Goal: Task Accomplishment & Management: Manage account settings

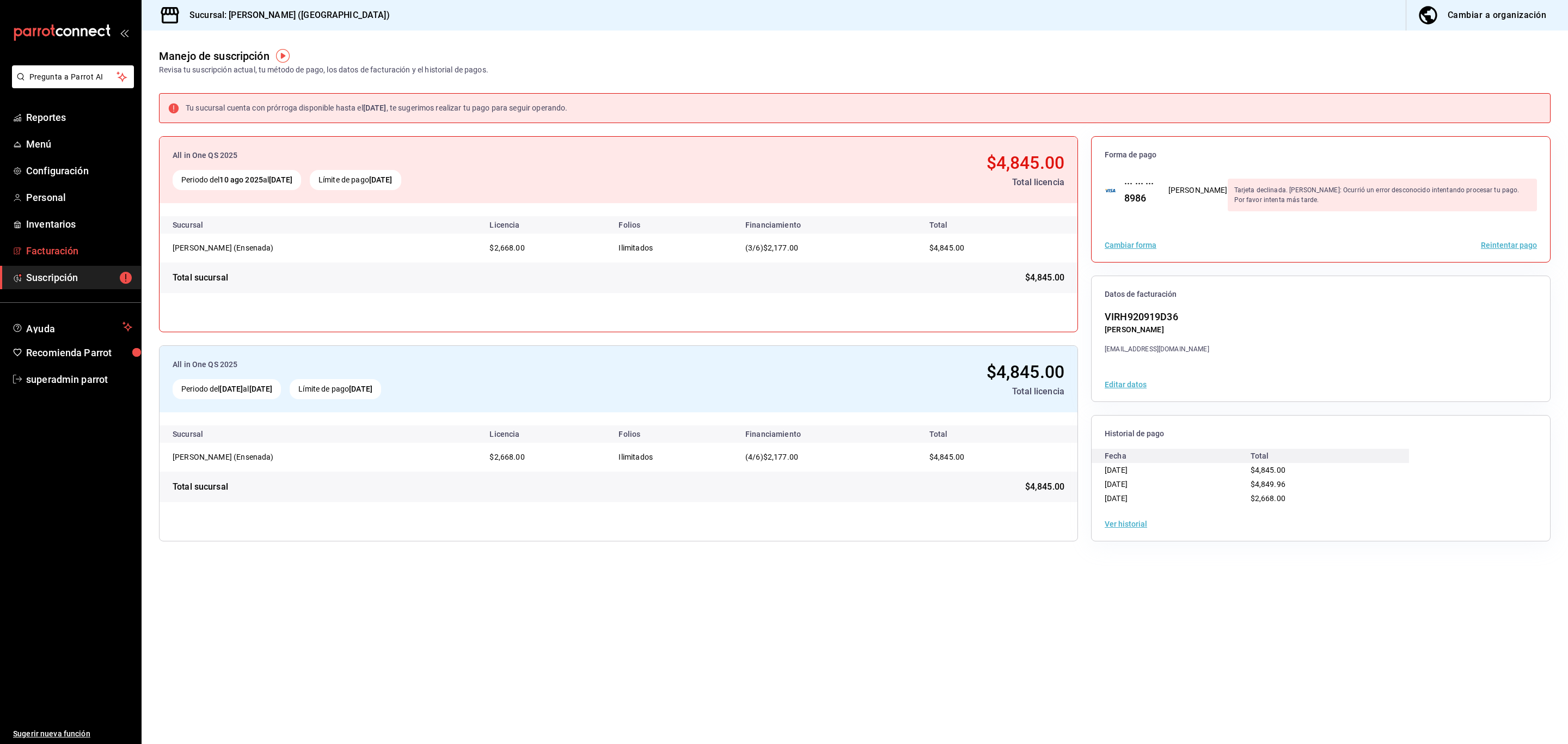
click at [65, 247] on span "Facturación" at bounding box center [79, 251] width 106 height 15
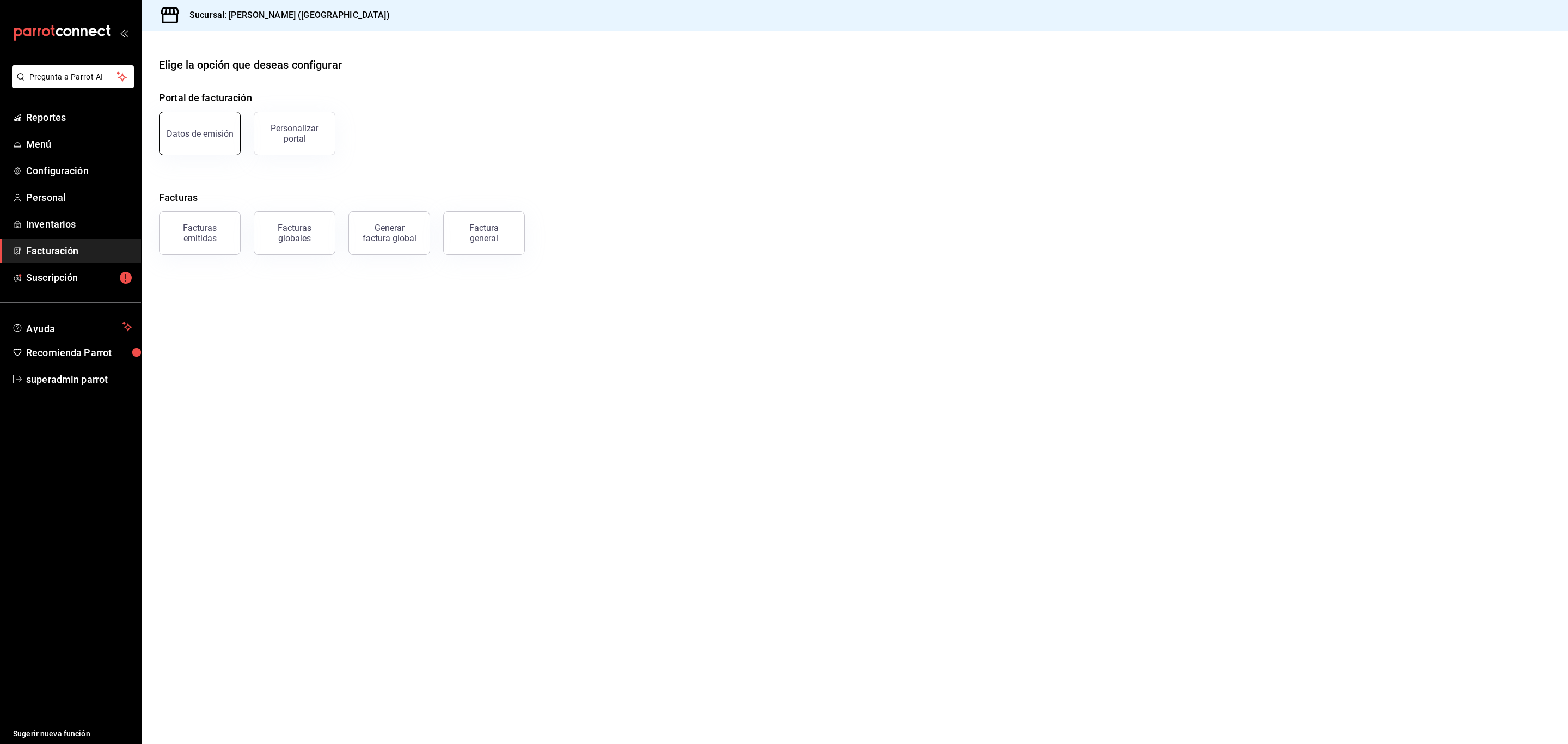
click at [225, 130] on div "Datos de emisión" at bounding box center [200, 133] width 67 height 10
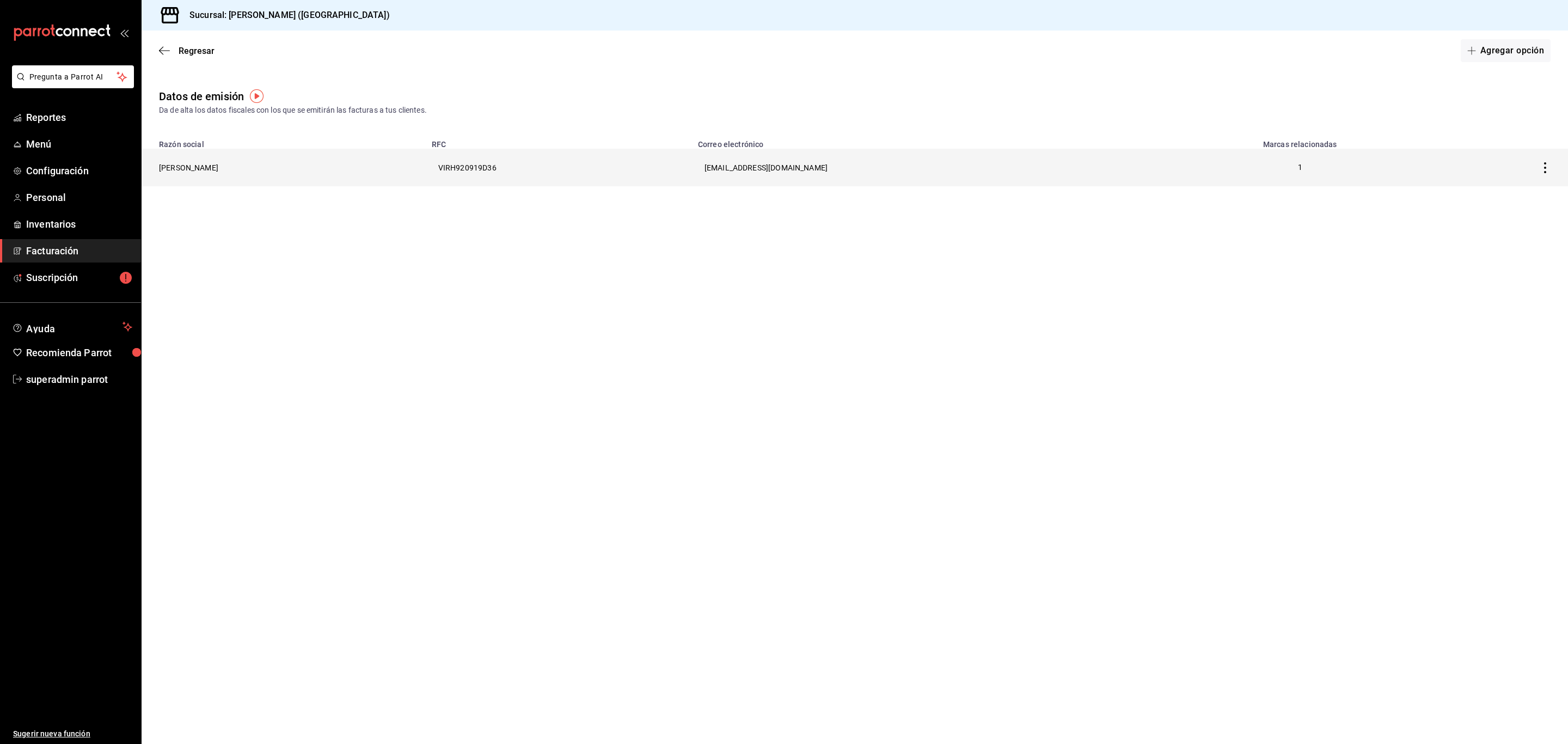
click at [1540, 168] on icon "button" at bounding box center [1545, 168] width 11 height 11
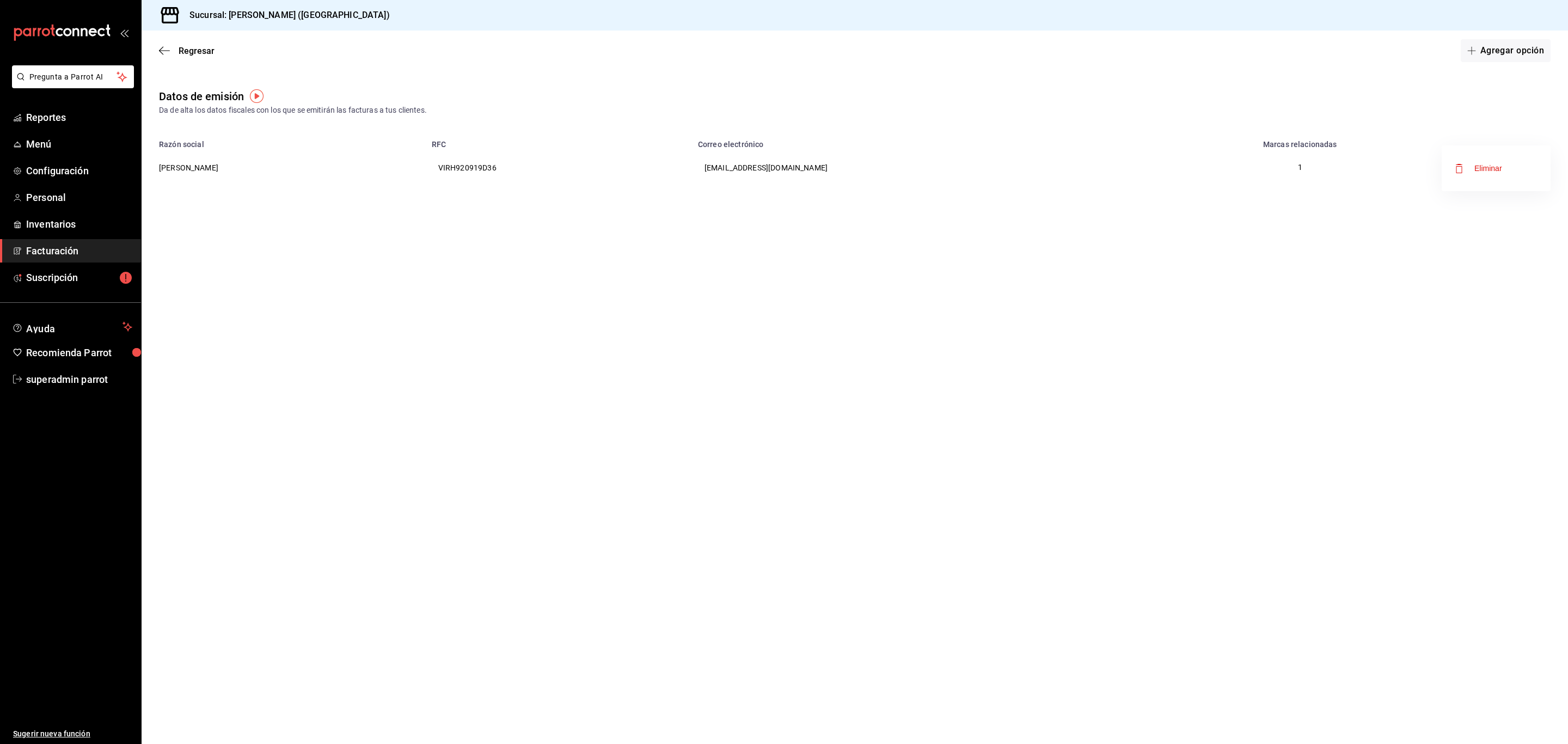
click at [1398, 312] on div at bounding box center [784, 372] width 1568 height 744
click at [1501, 54] on button "Agregar opción" at bounding box center [1506, 51] width 90 height 23
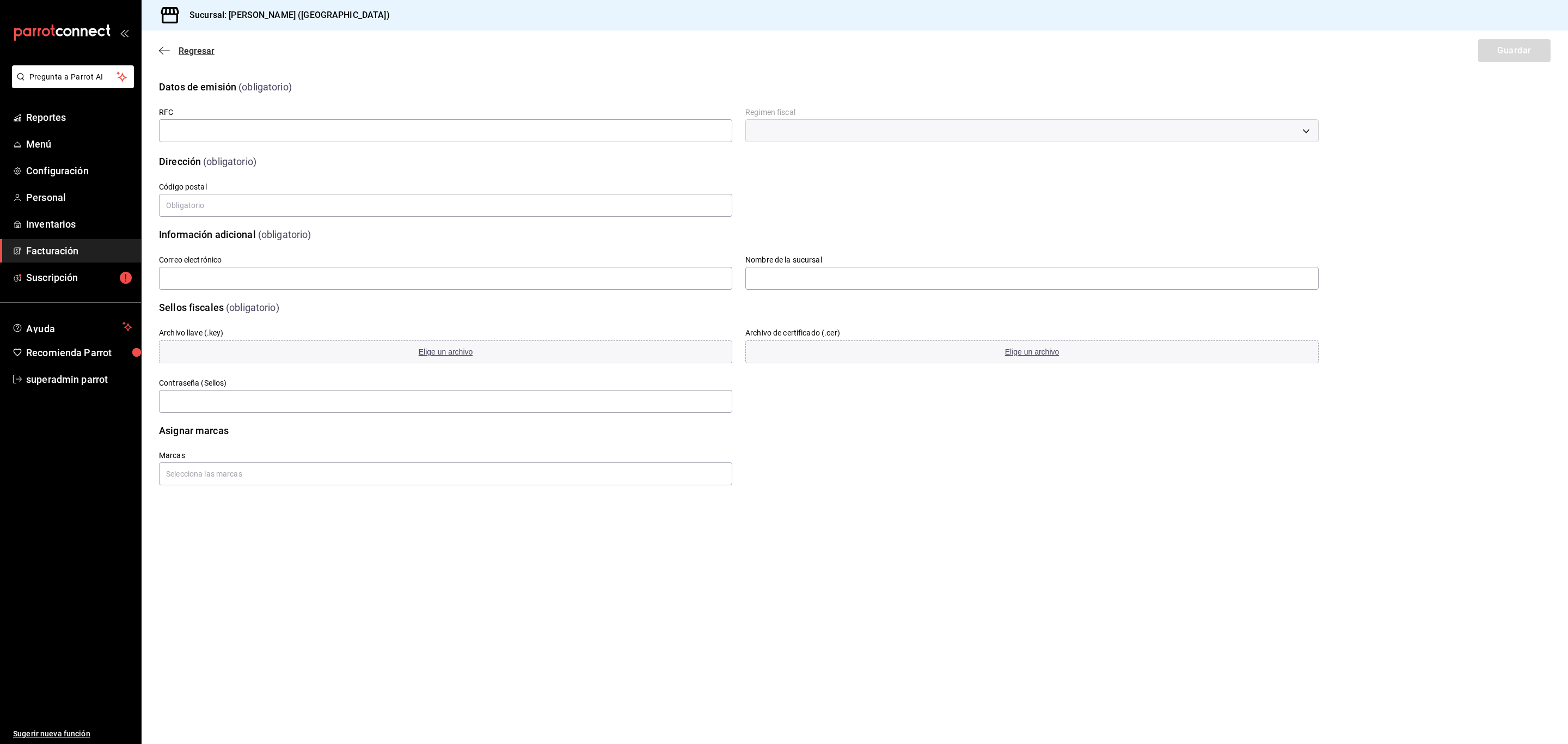
click at [163, 46] on icon "button" at bounding box center [164, 51] width 11 height 10
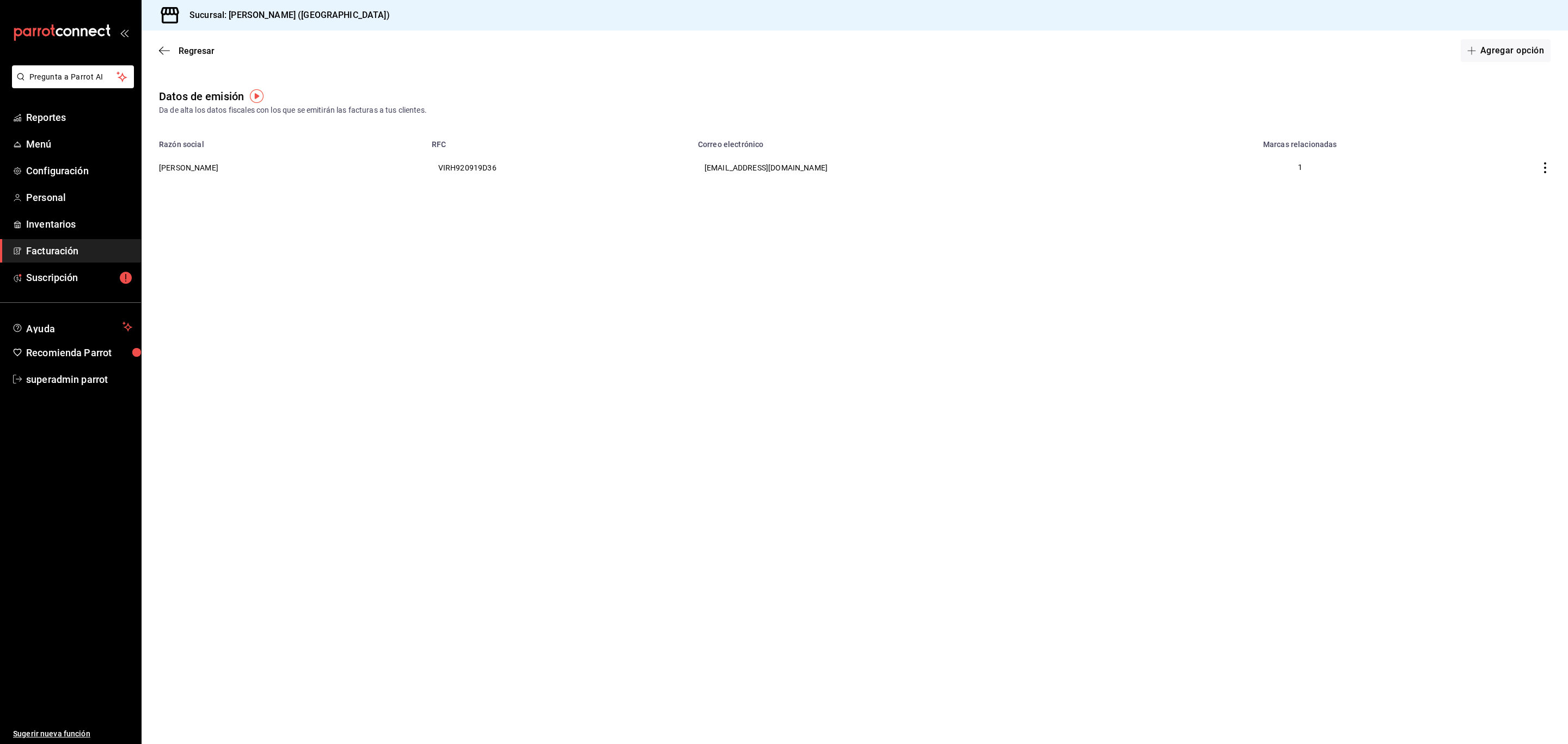
click at [1191, 304] on main "Regresar Agregar opción Datos de emisión Da de alta los datos fiscales con los …" at bounding box center [855, 387] width 1426 height 714
click at [1401, 319] on main "Regresar Agregar opción Datos de emisión Da de alta los datos fiscales con los …" at bounding box center [855, 387] width 1426 height 714
click at [1483, 49] on button "Agregar opción" at bounding box center [1506, 51] width 90 height 23
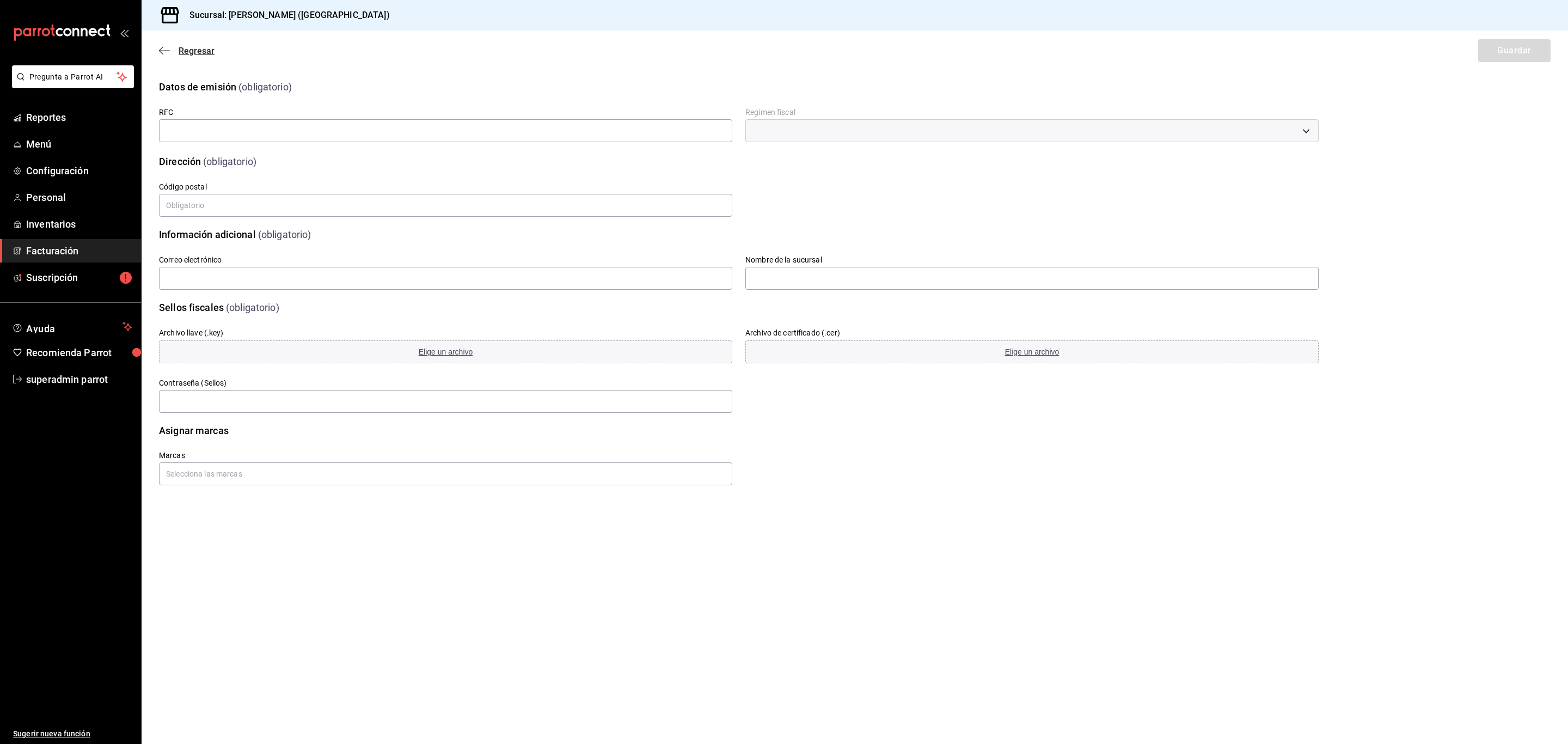
click at [170, 52] on span "Regresar" at bounding box center [186, 51] width 55 height 10
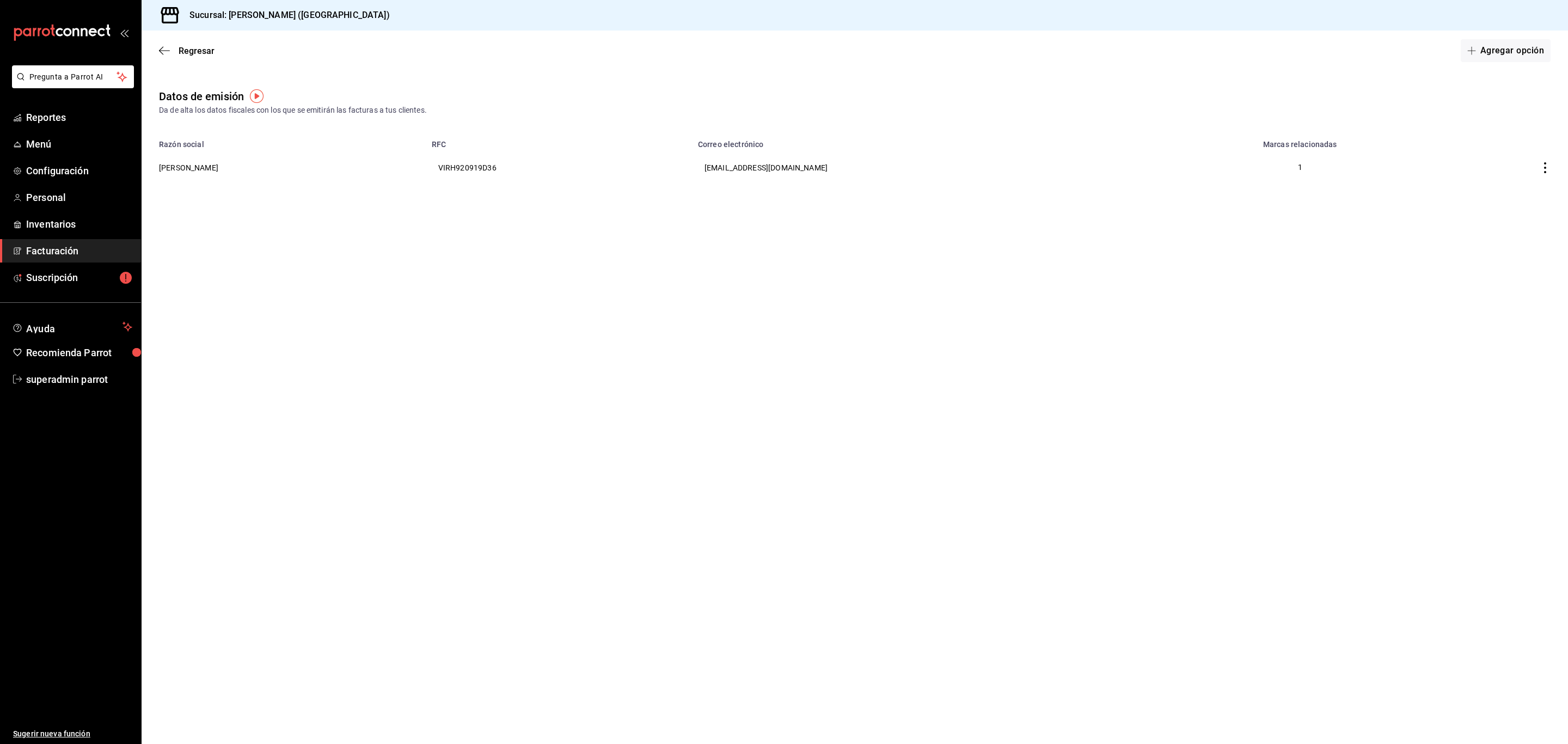
click at [170, 52] on span "Regresar" at bounding box center [186, 51] width 55 height 10
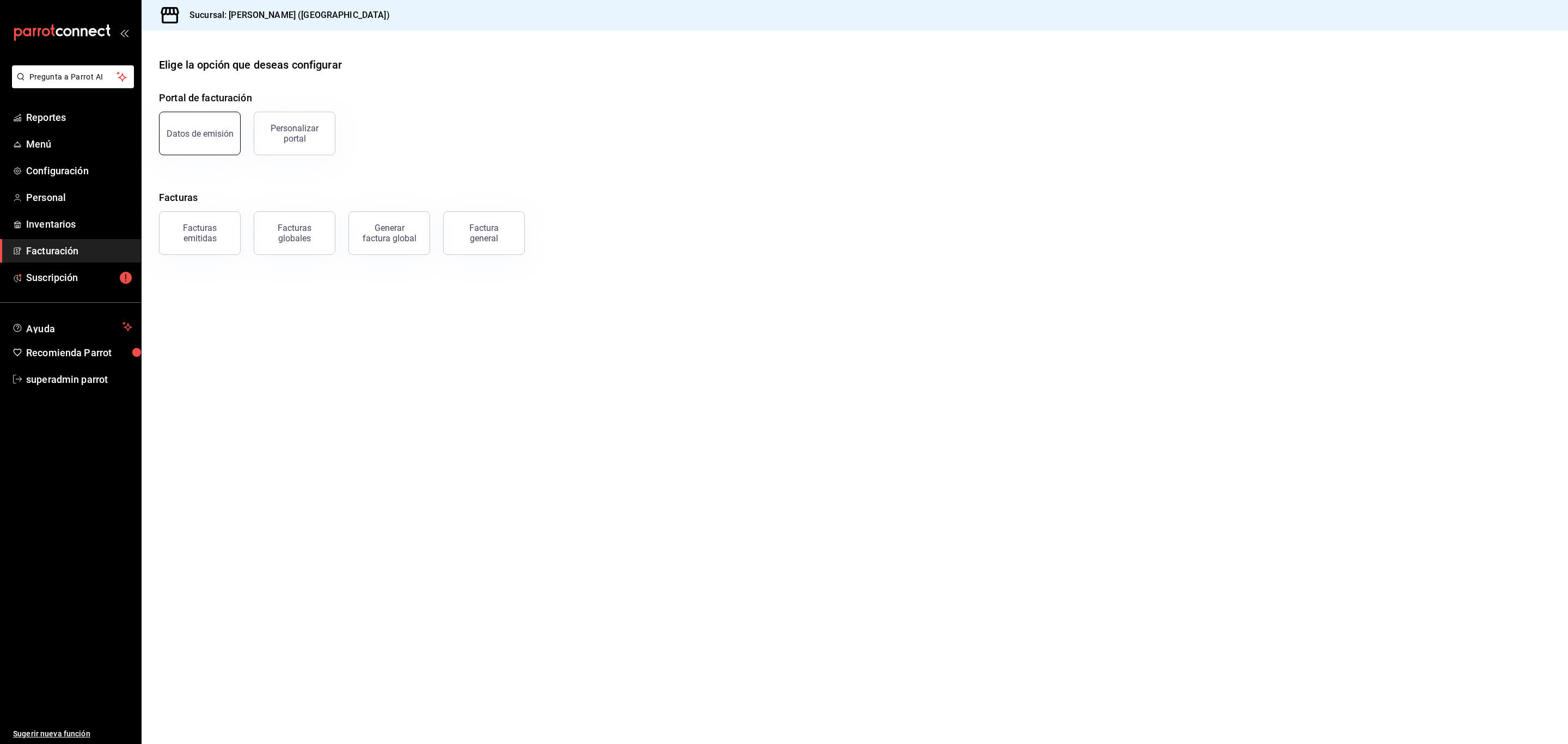
click at [232, 144] on button "Datos de emisión" at bounding box center [200, 133] width 82 height 44
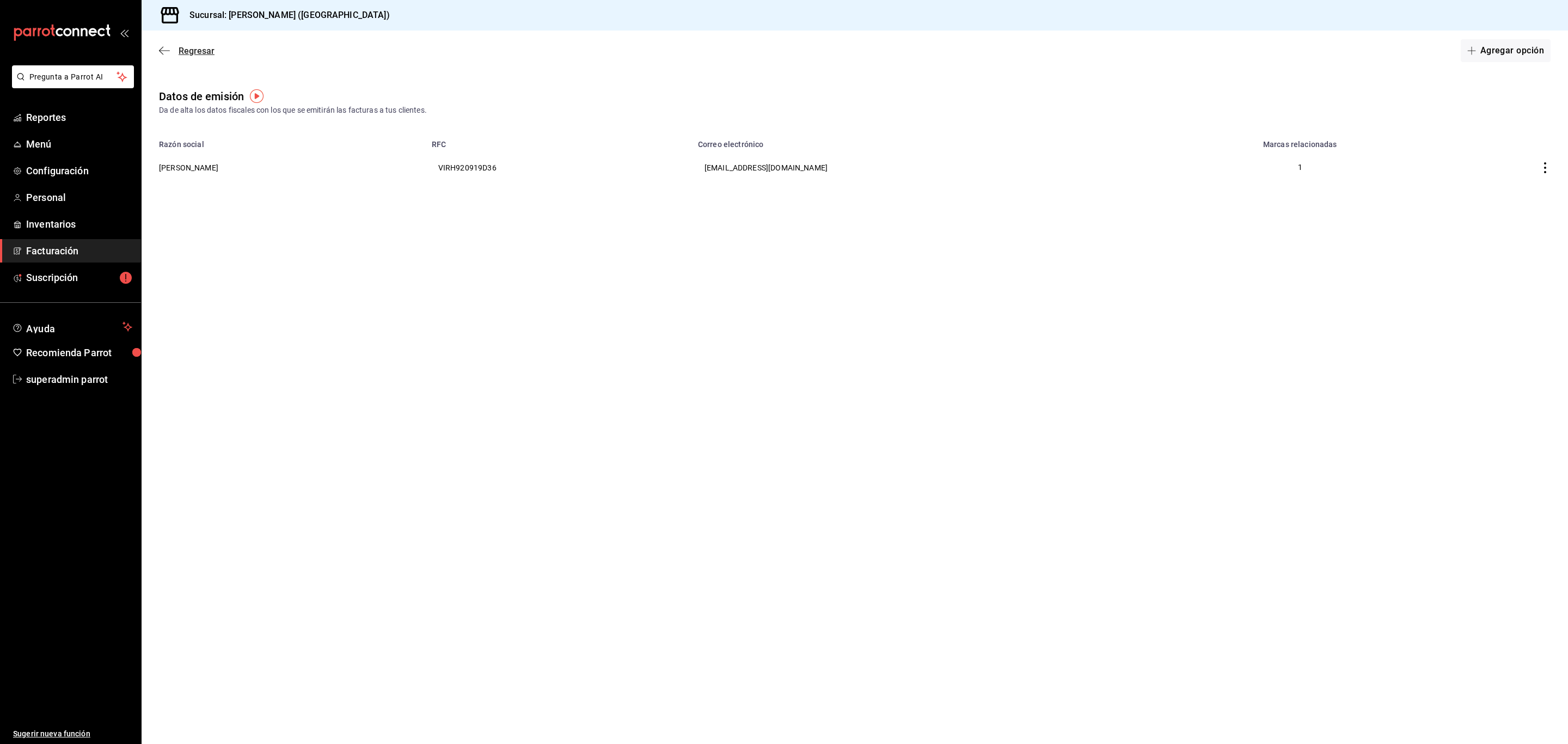
click at [193, 46] on span "Regresar" at bounding box center [196, 51] width 36 height 10
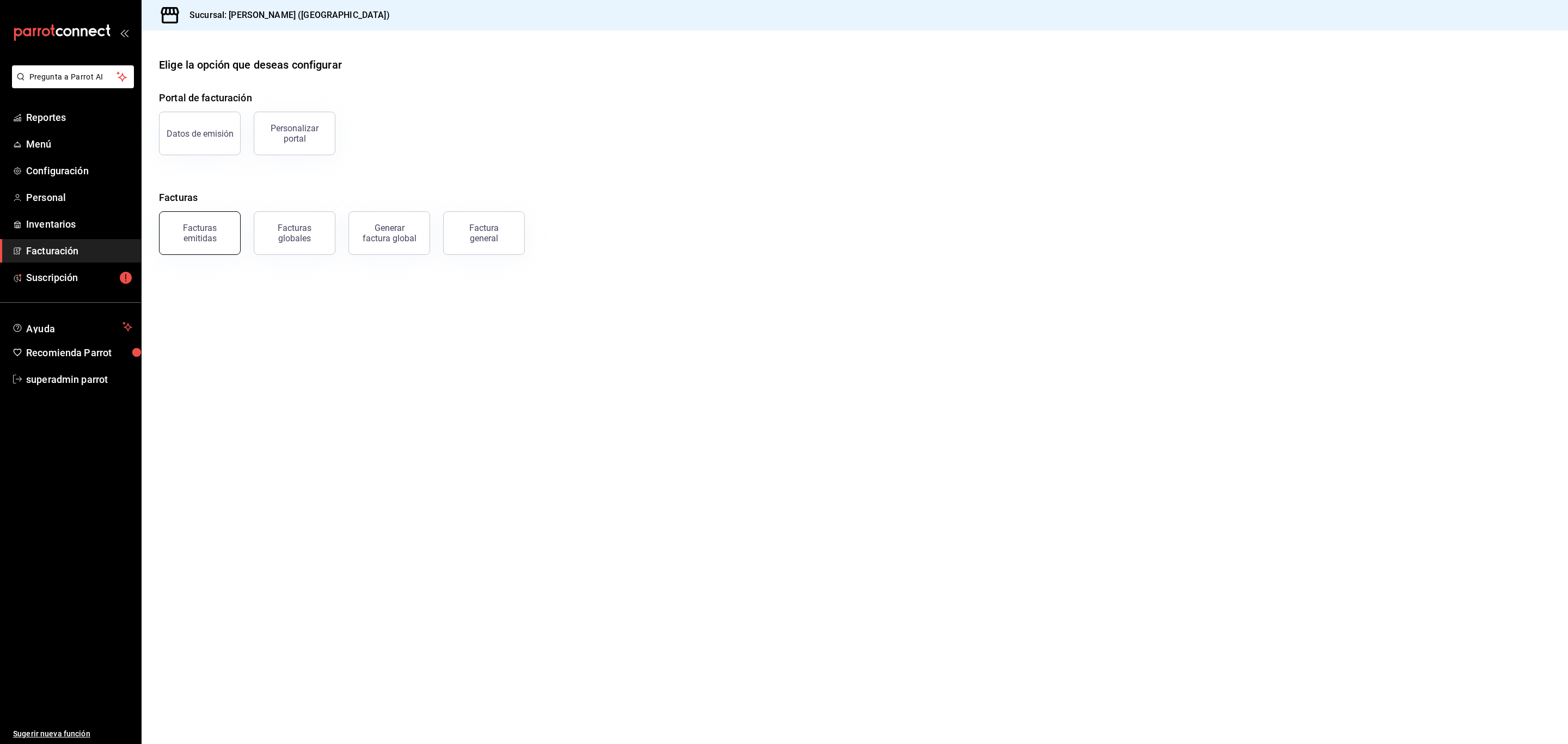
click at [222, 233] on div "Facturas emitidas" at bounding box center [200, 233] width 68 height 21
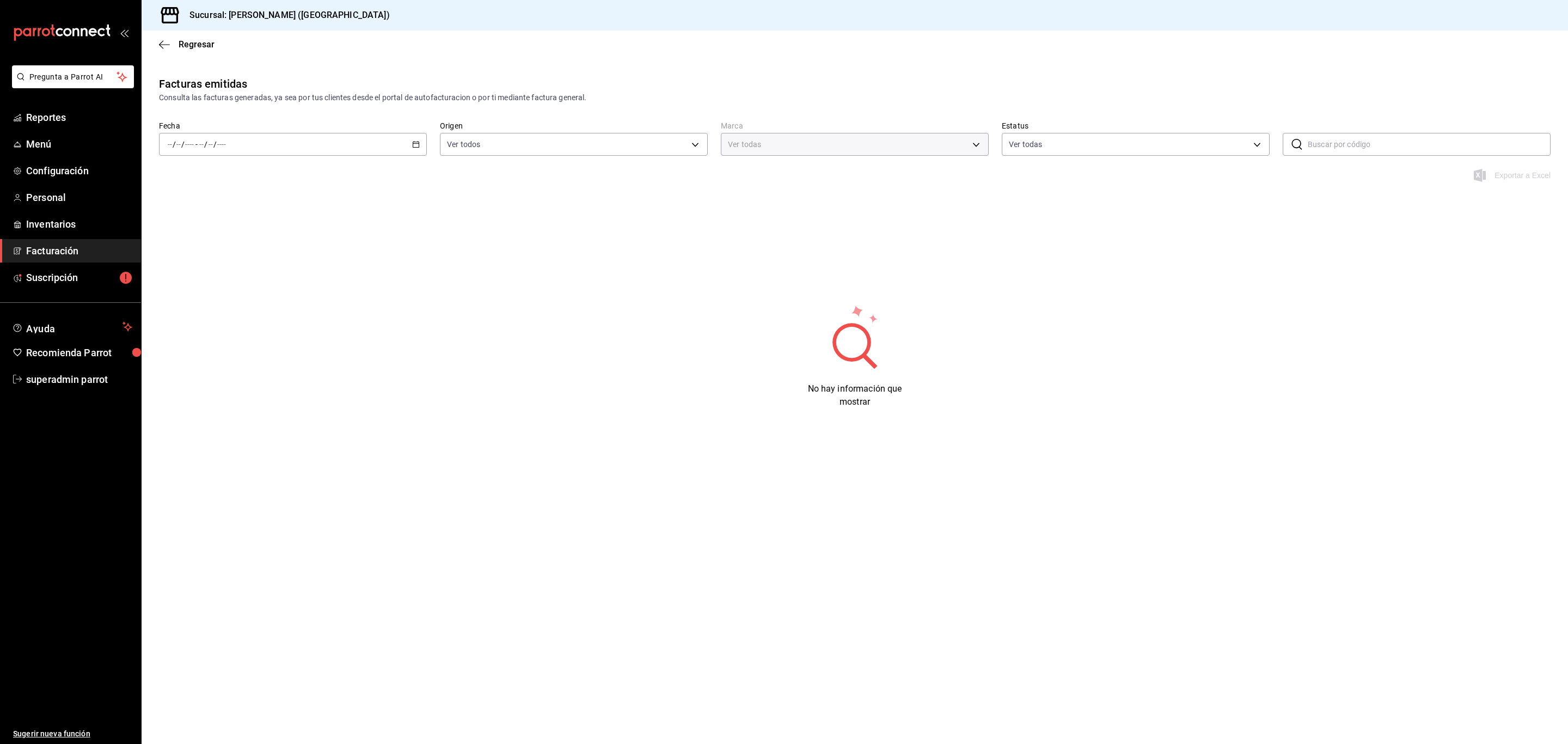
type input "5681dd46-dac4-46e6-8878-1335971c530d"
click at [194, 46] on span "Regresar" at bounding box center [196, 44] width 36 height 10
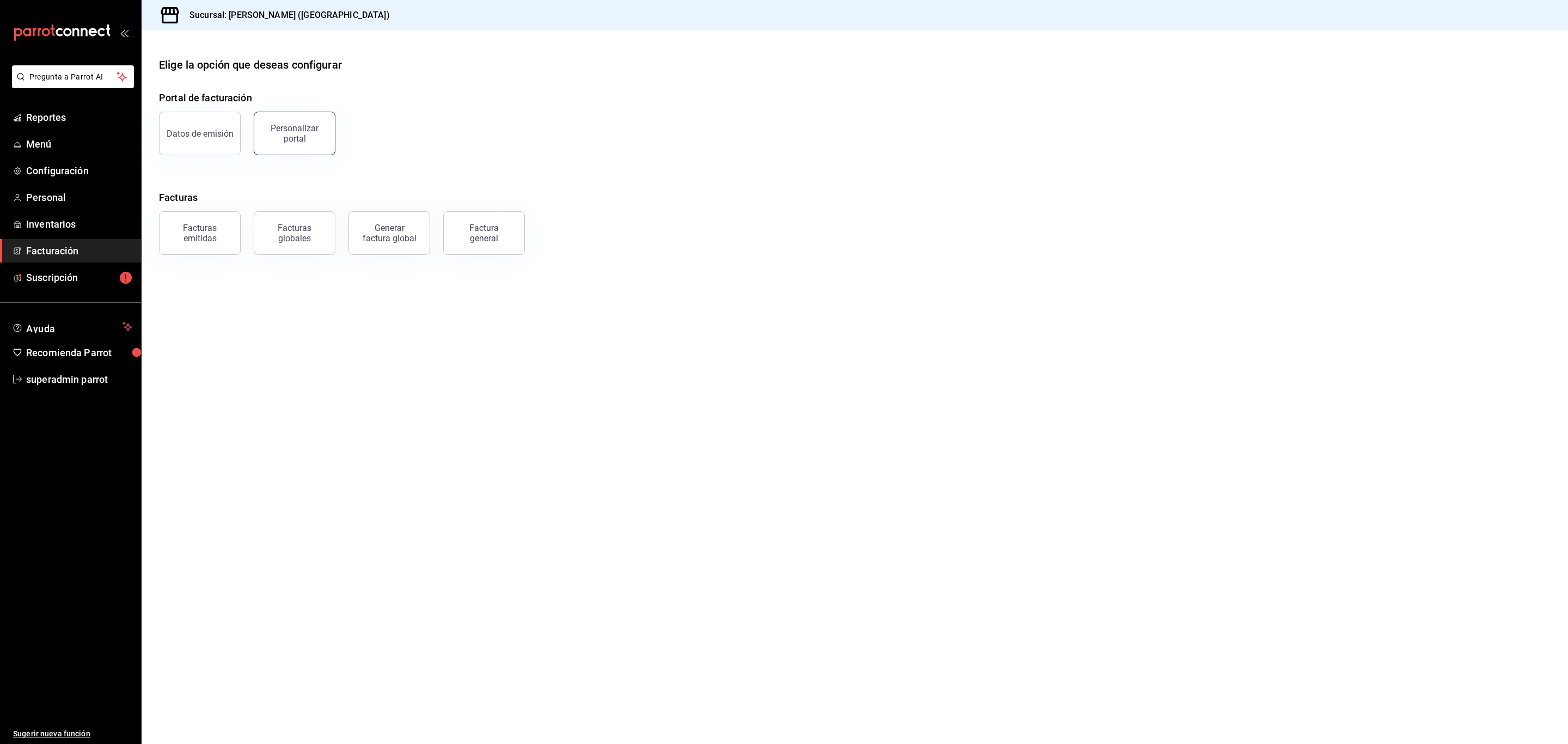
click at [276, 132] on div "Personalizar portal" at bounding box center [294, 133] width 68 height 21
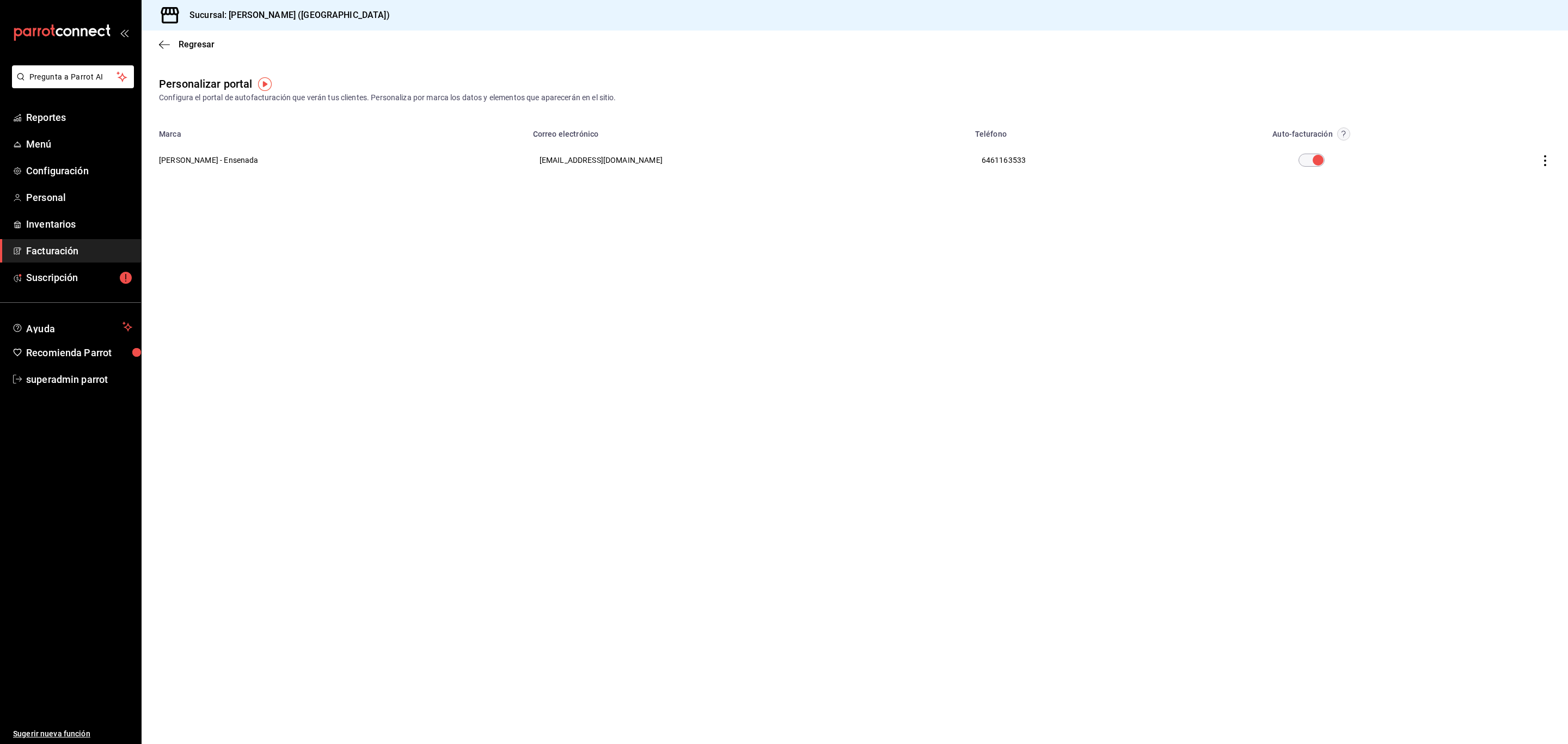
click at [1542, 158] on icon "button" at bounding box center [1545, 161] width 11 height 11
click at [1509, 147] on li "Editar" at bounding box center [1496, 147] width 109 height 28
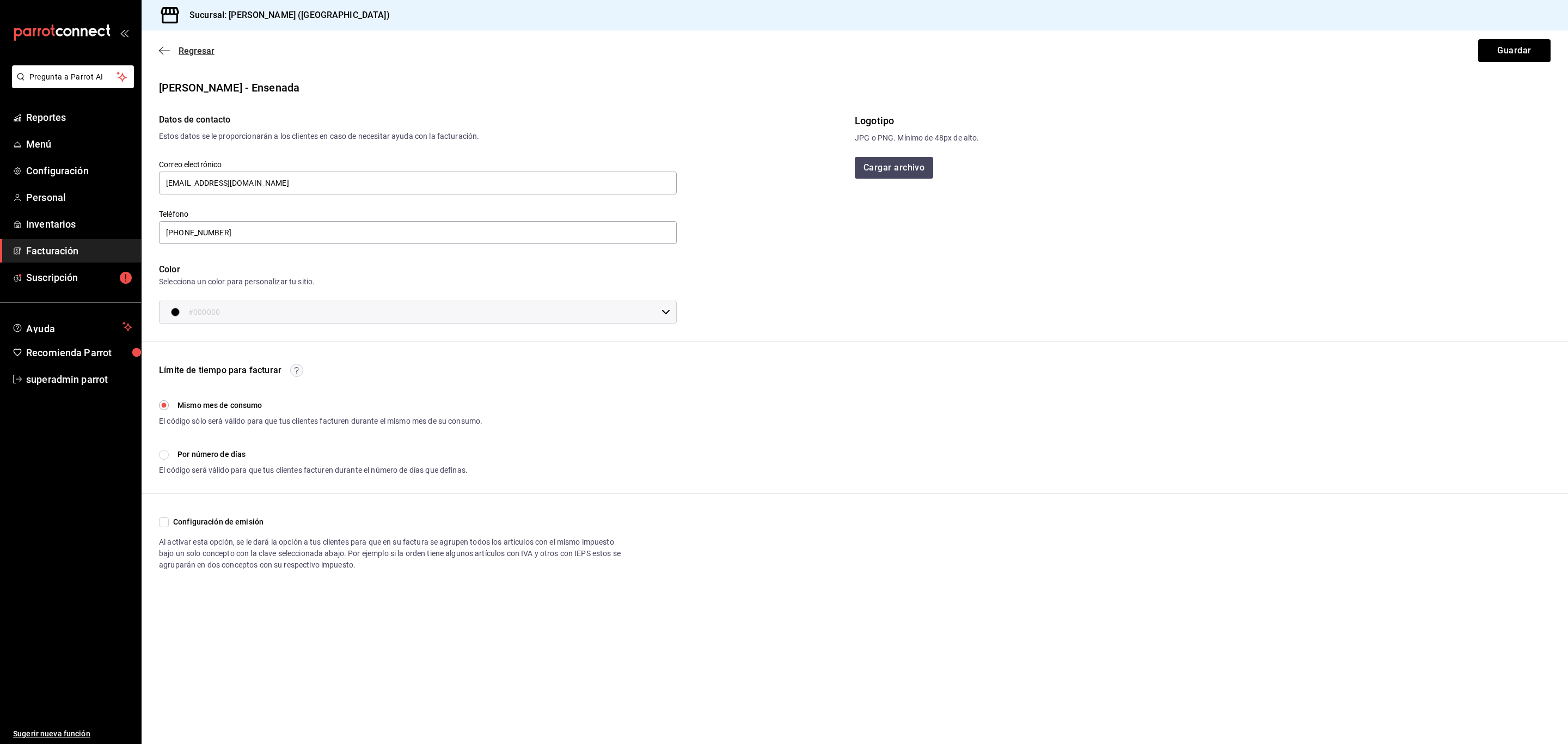
click at [201, 46] on span "Regresar" at bounding box center [196, 51] width 36 height 10
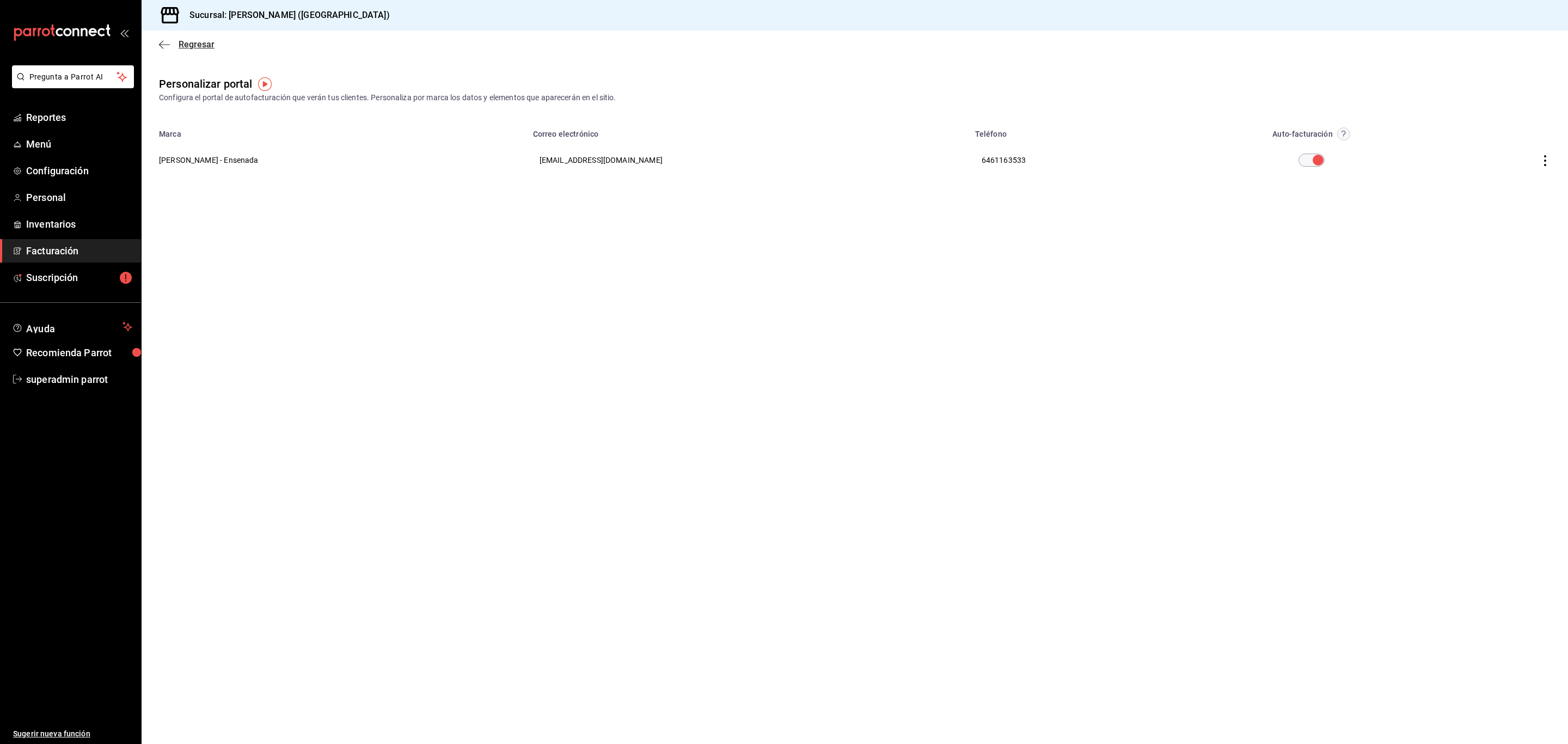
click at [195, 43] on span "Regresar" at bounding box center [196, 44] width 36 height 10
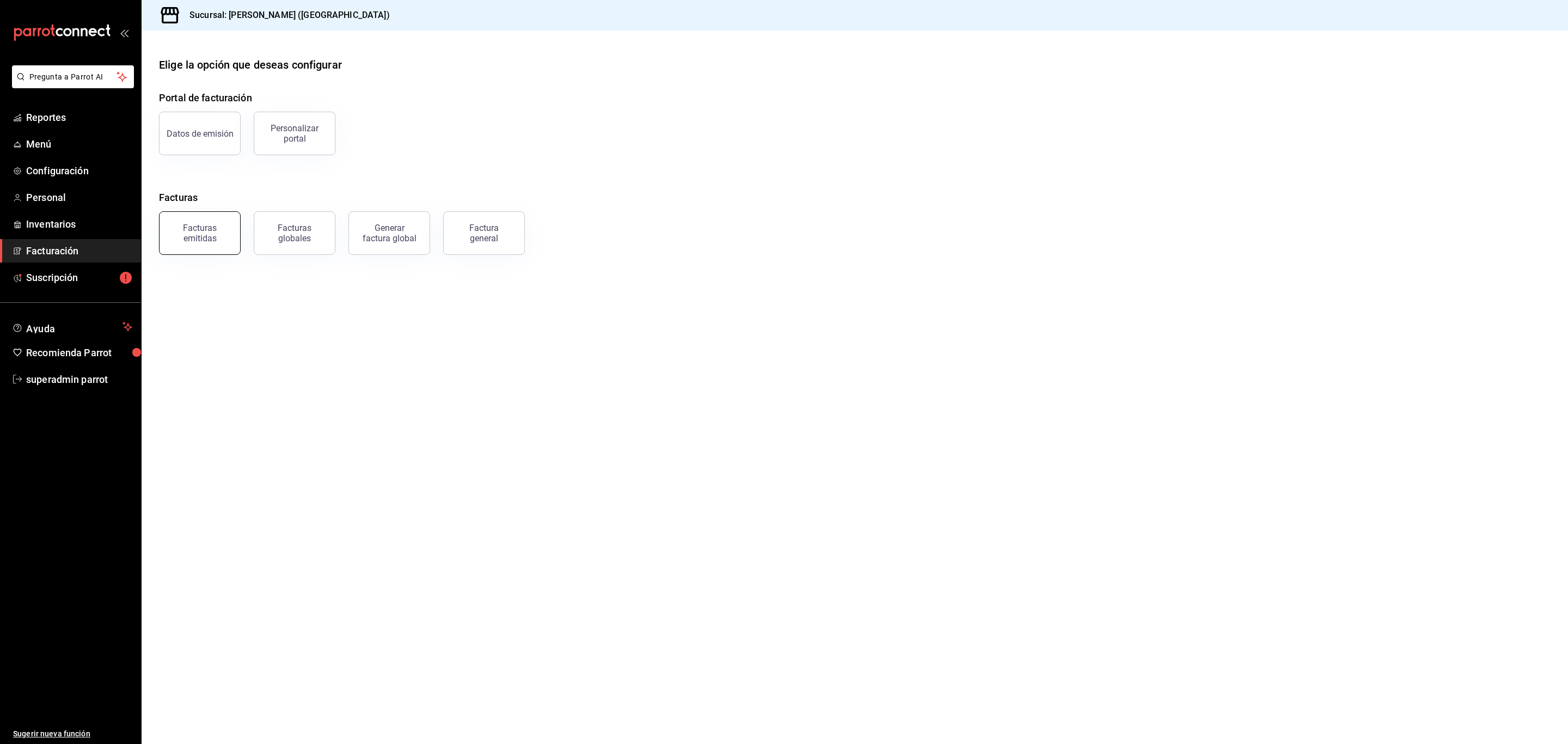
click at [214, 236] on div "Facturas emitidas" at bounding box center [200, 233] width 68 height 21
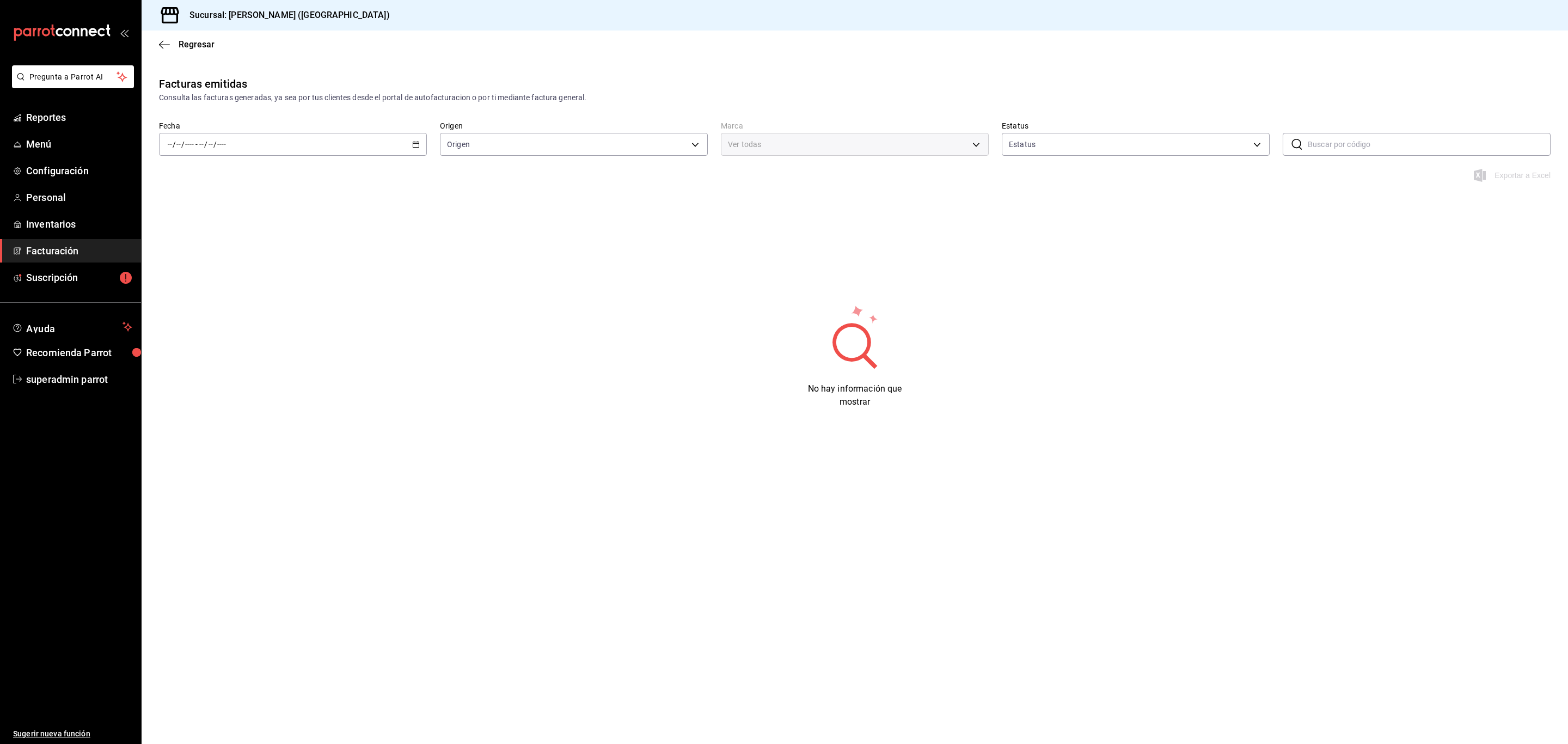
type input "ORDER_INVOICE,GENERAL_INVOICE"
type input "ACTIVE,PENDING_CANCELLATION,CANCELLED,PRE_CANCELLED"
type input "5681dd46-dac4-46e6-8878-1335971c530d"
click at [199, 47] on span "Regresar" at bounding box center [196, 44] width 36 height 10
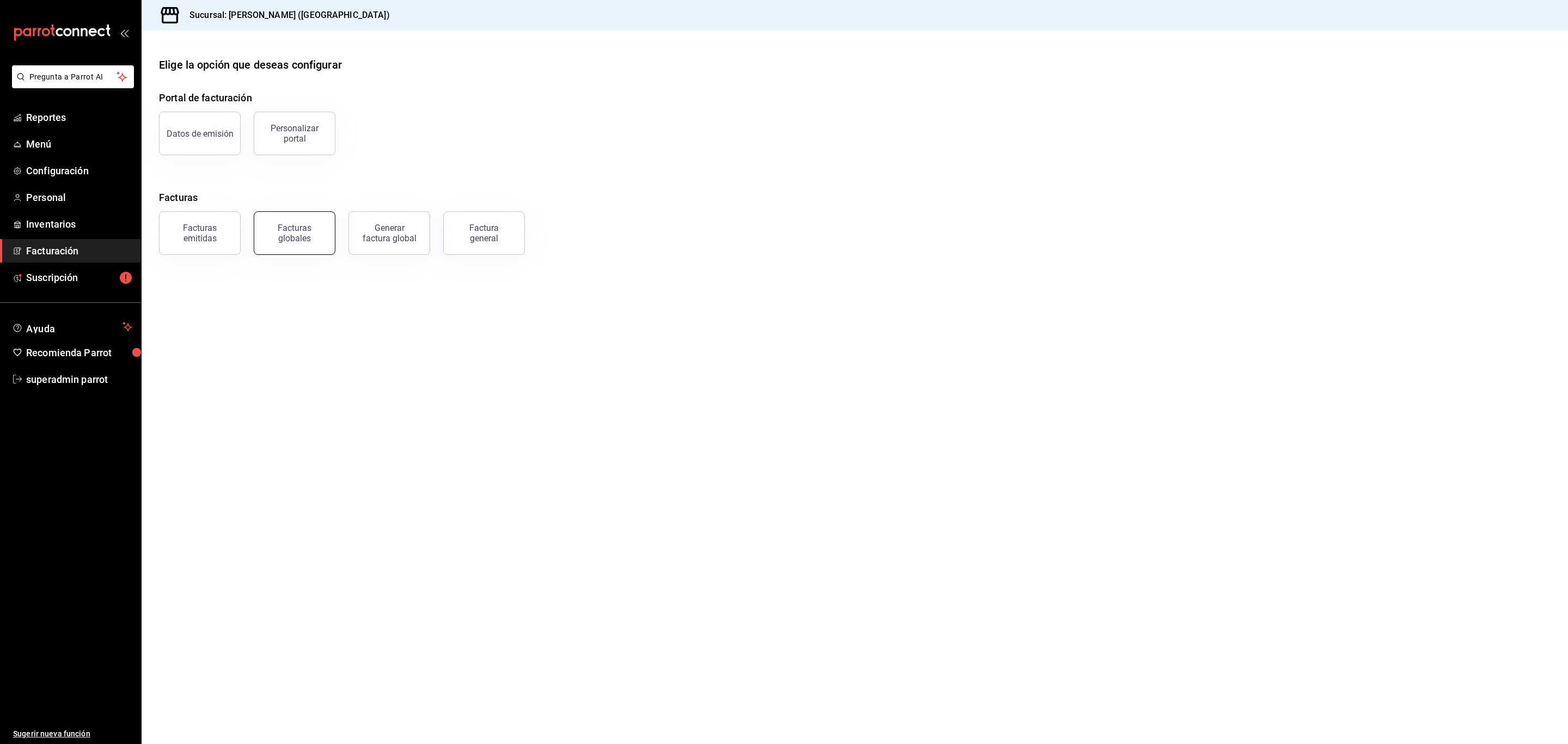
click at [316, 247] on button "Facturas globales" at bounding box center [295, 233] width 82 height 44
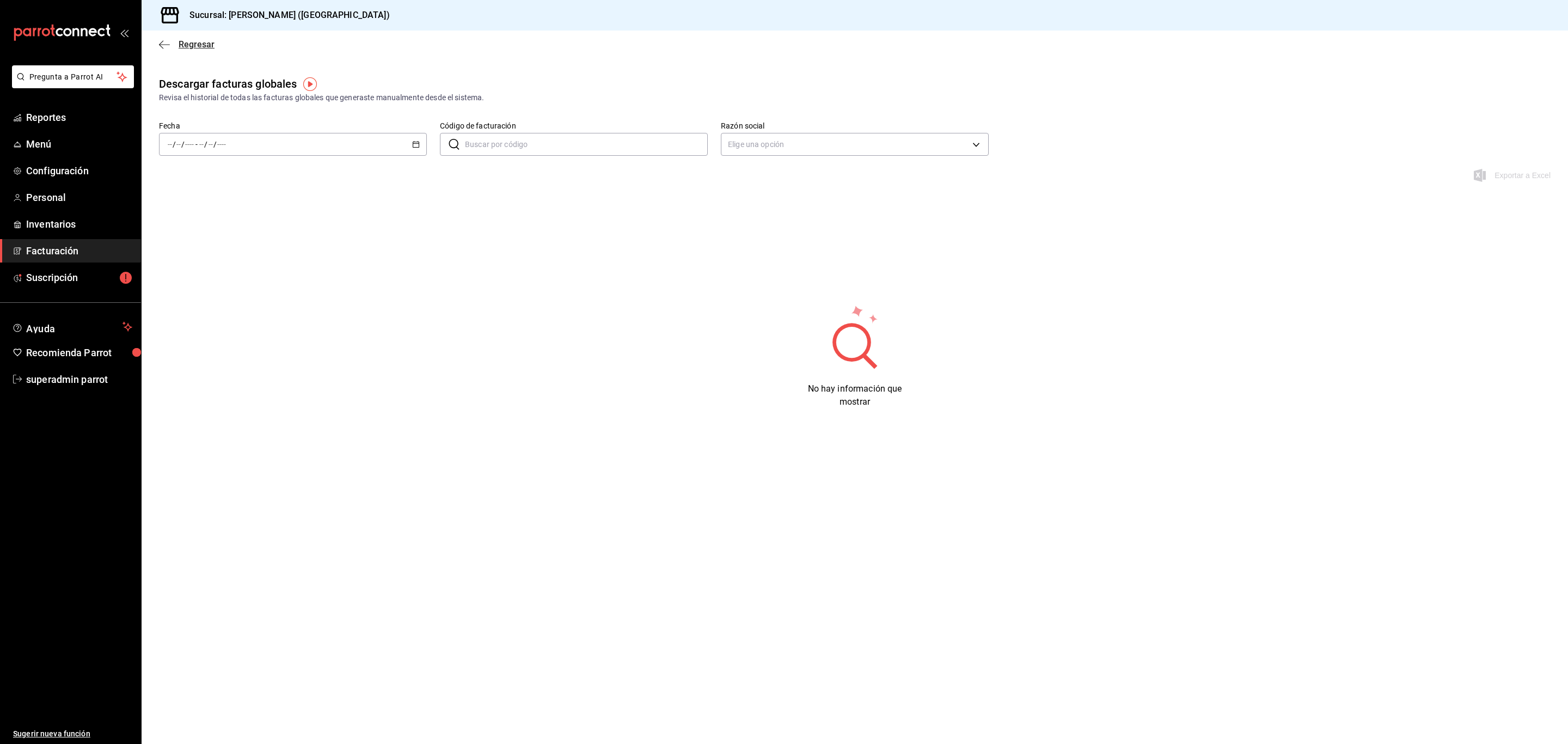
click at [206, 48] on span "Regresar" at bounding box center [196, 44] width 36 height 10
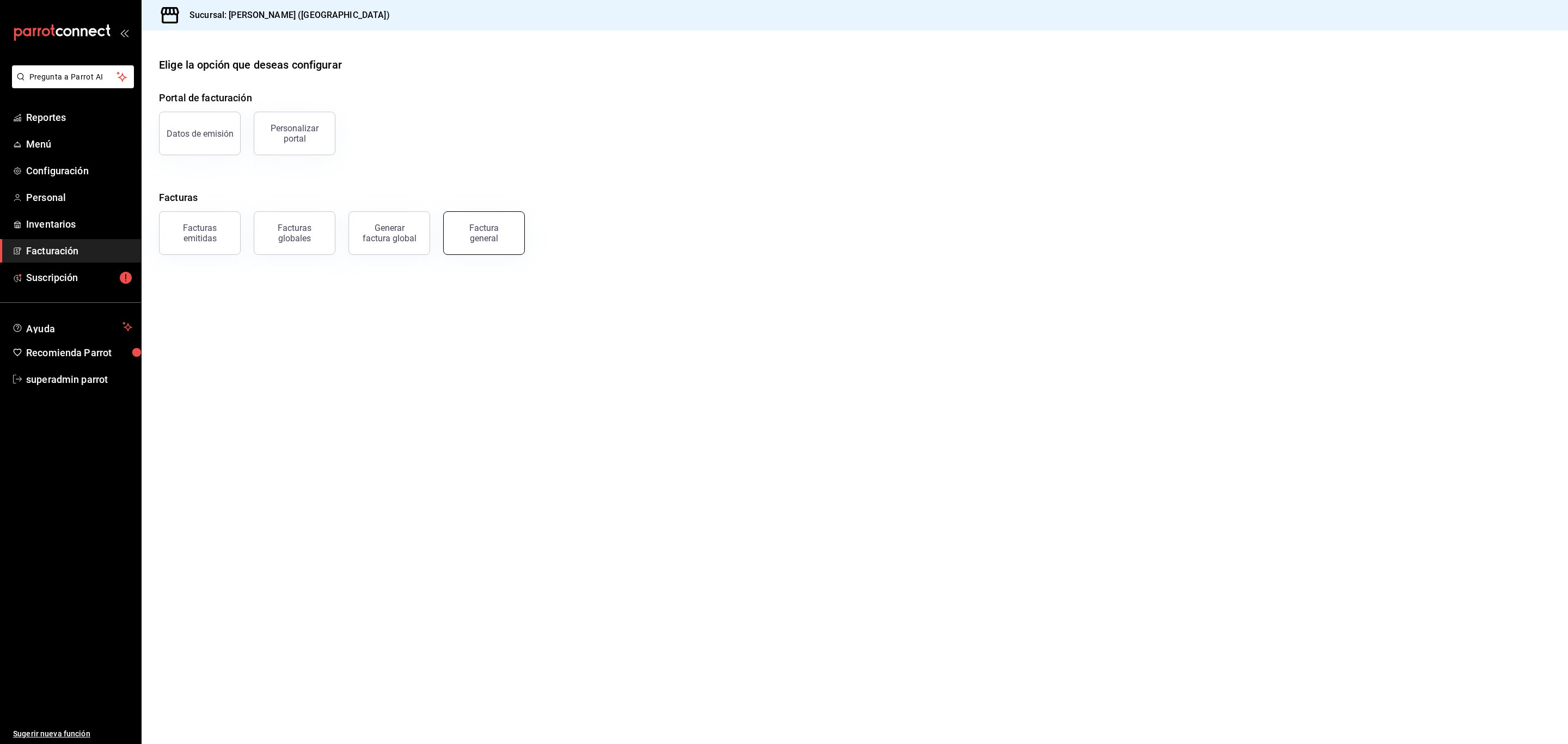
click at [472, 240] on div "Factura general" at bounding box center [483, 233] width 54 height 21
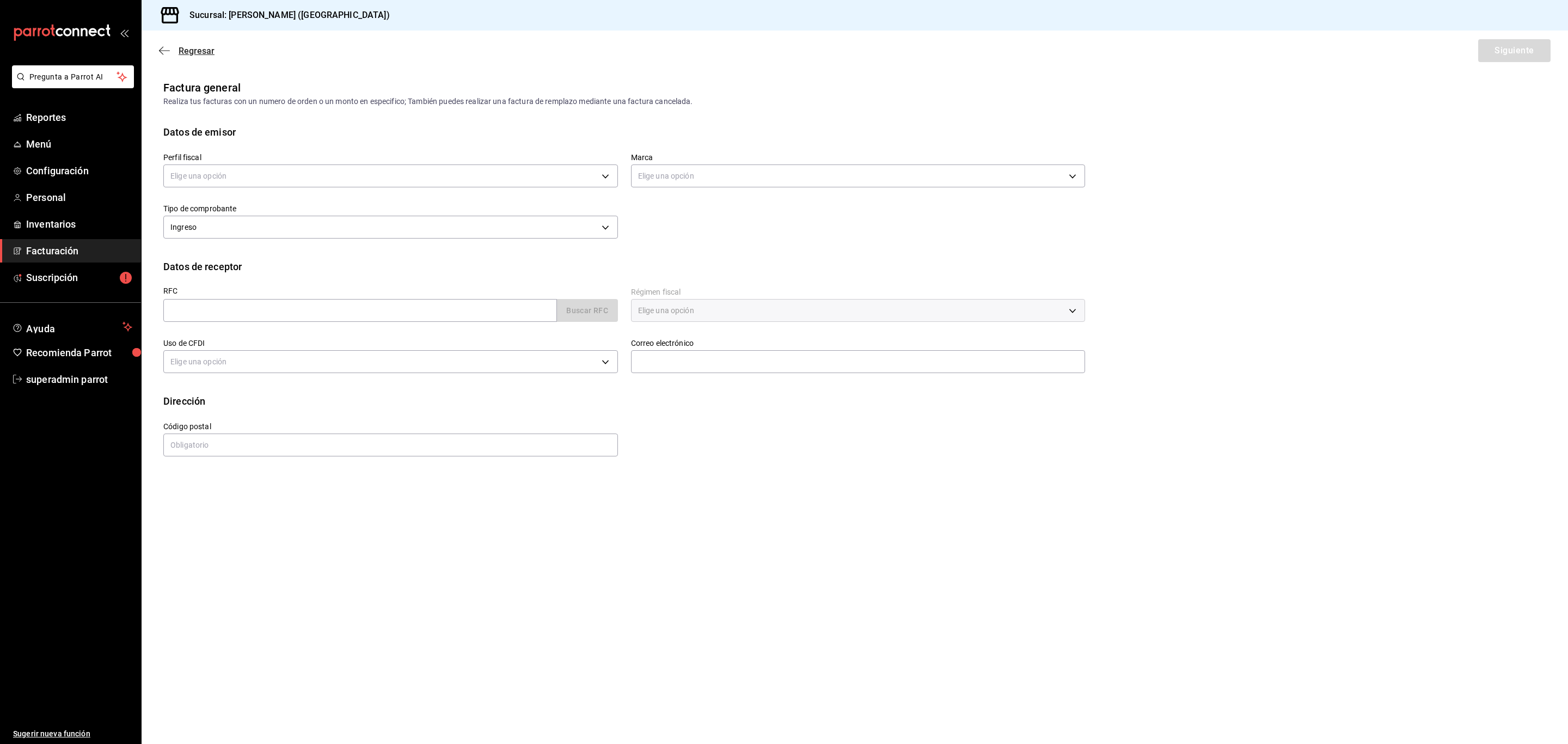
click at [204, 57] on div "Regresar Siguiente" at bounding box center [855, 51] width 1426 height 40
click at [203, 53] on span "Regresar" at bounding box center [196, 51] width 36 height 10
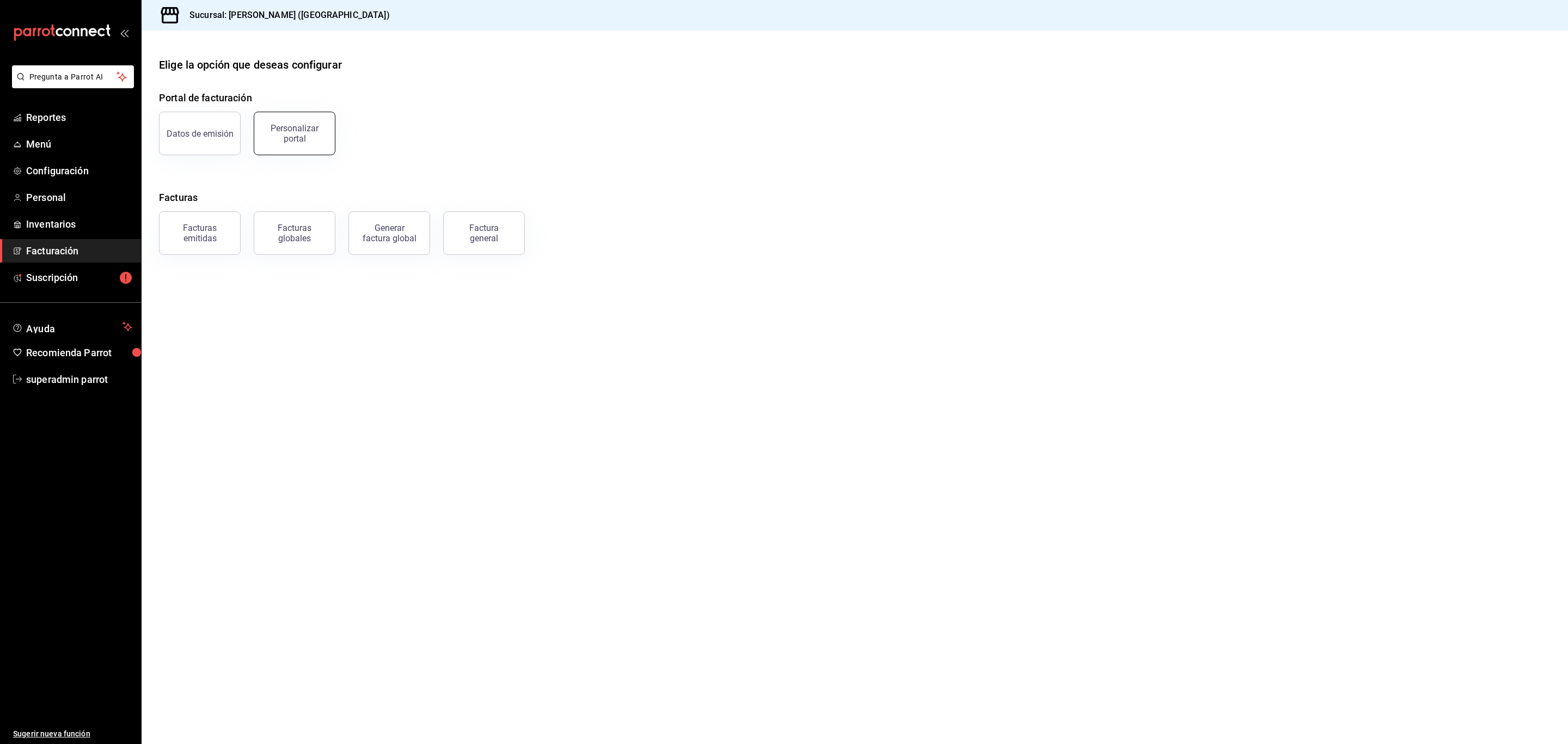
click at [268, 136] on div "Personalizar portal" at bounding box center [294, 133] width 68 height 21
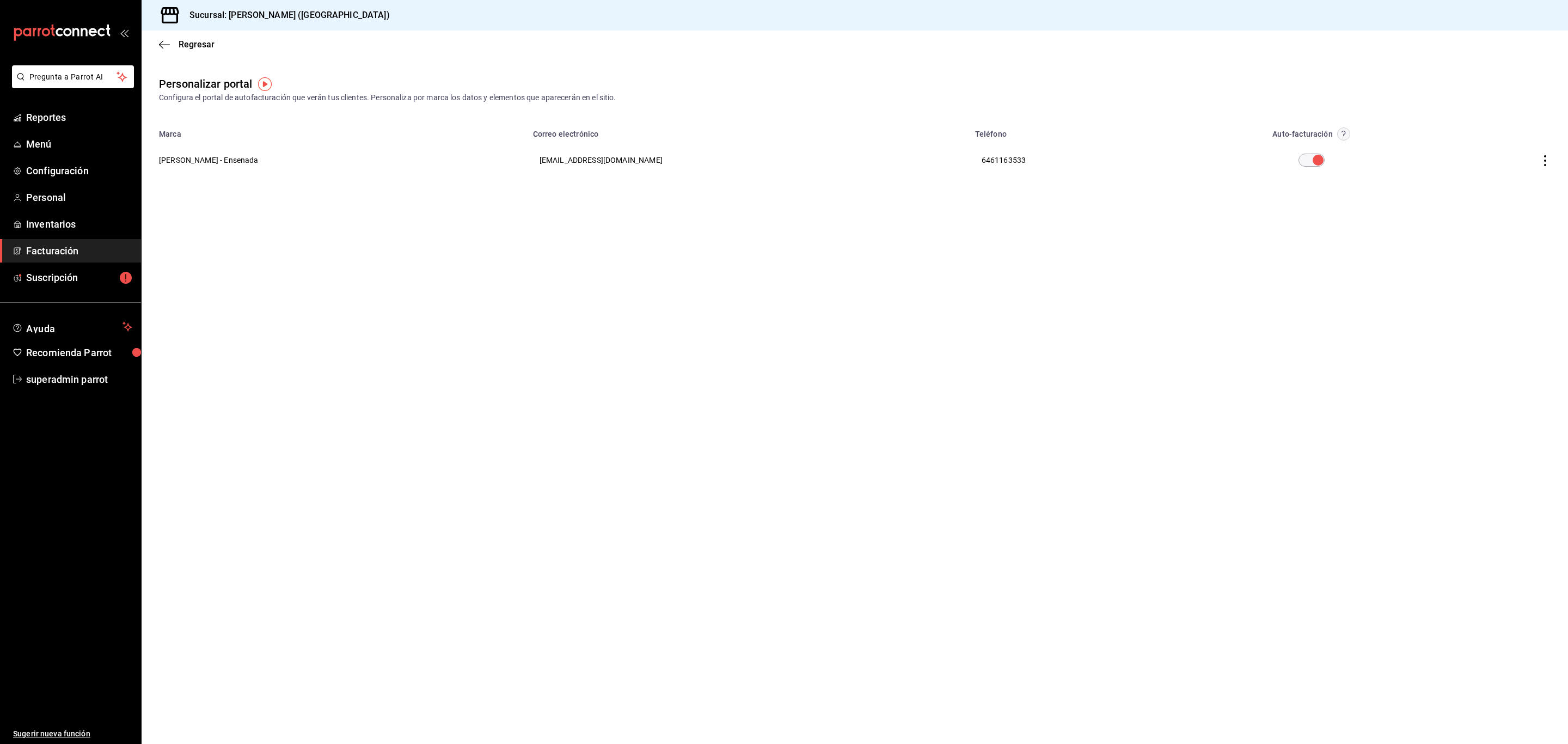
click at [194, 167] on th "[PERSON_NAME] - Ensenada" at bounding box center [334, 160] width 385 height 39
click at [1544, 160] on icon "button" at bounding box center [1545, 161] width 2 height 11
click at [1508, 147] on li "Editar" at bounding box center [1496, 147] width 109 height 28
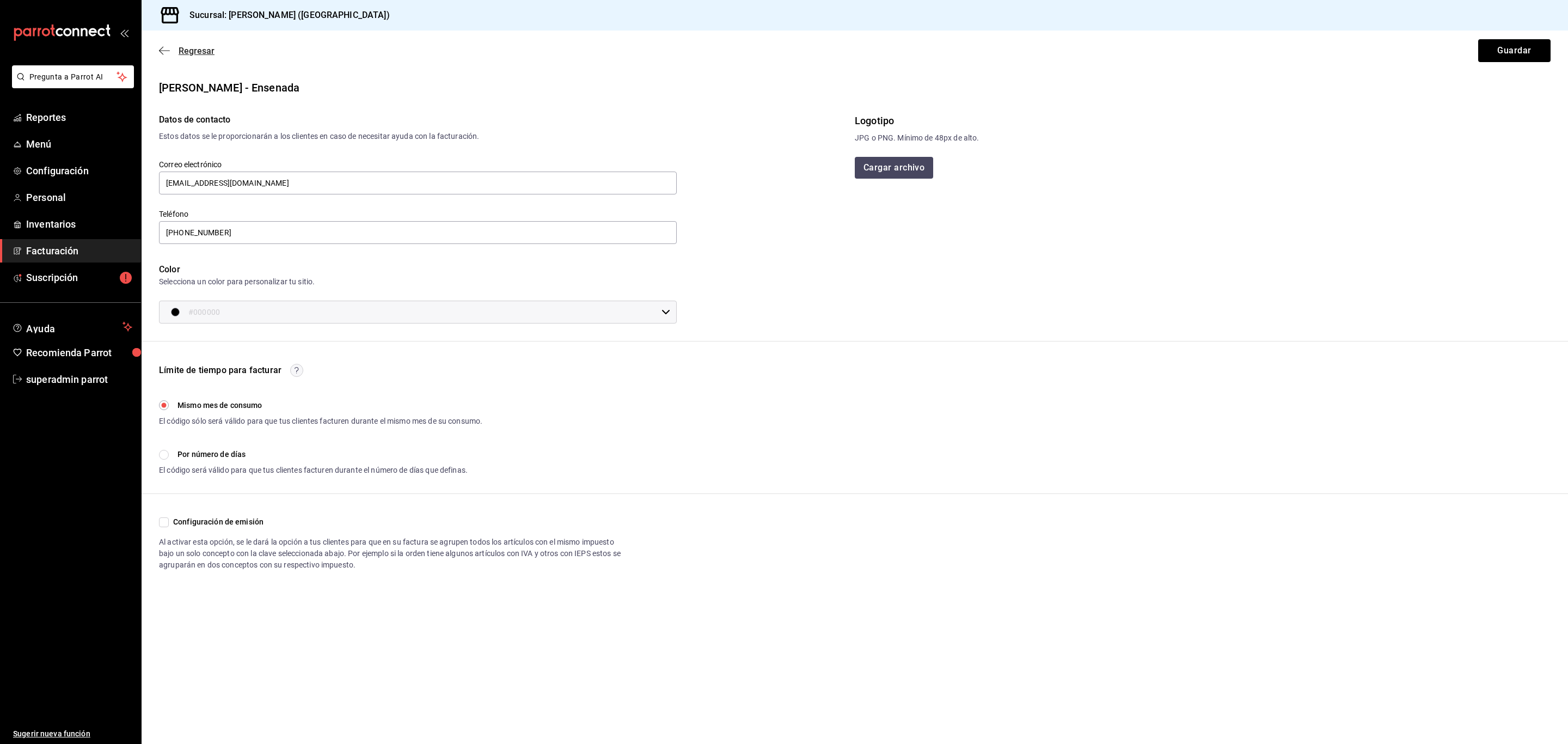
click at [177, 49] on span "Regresar" at bounding box center [186, 51] width 55 height 10
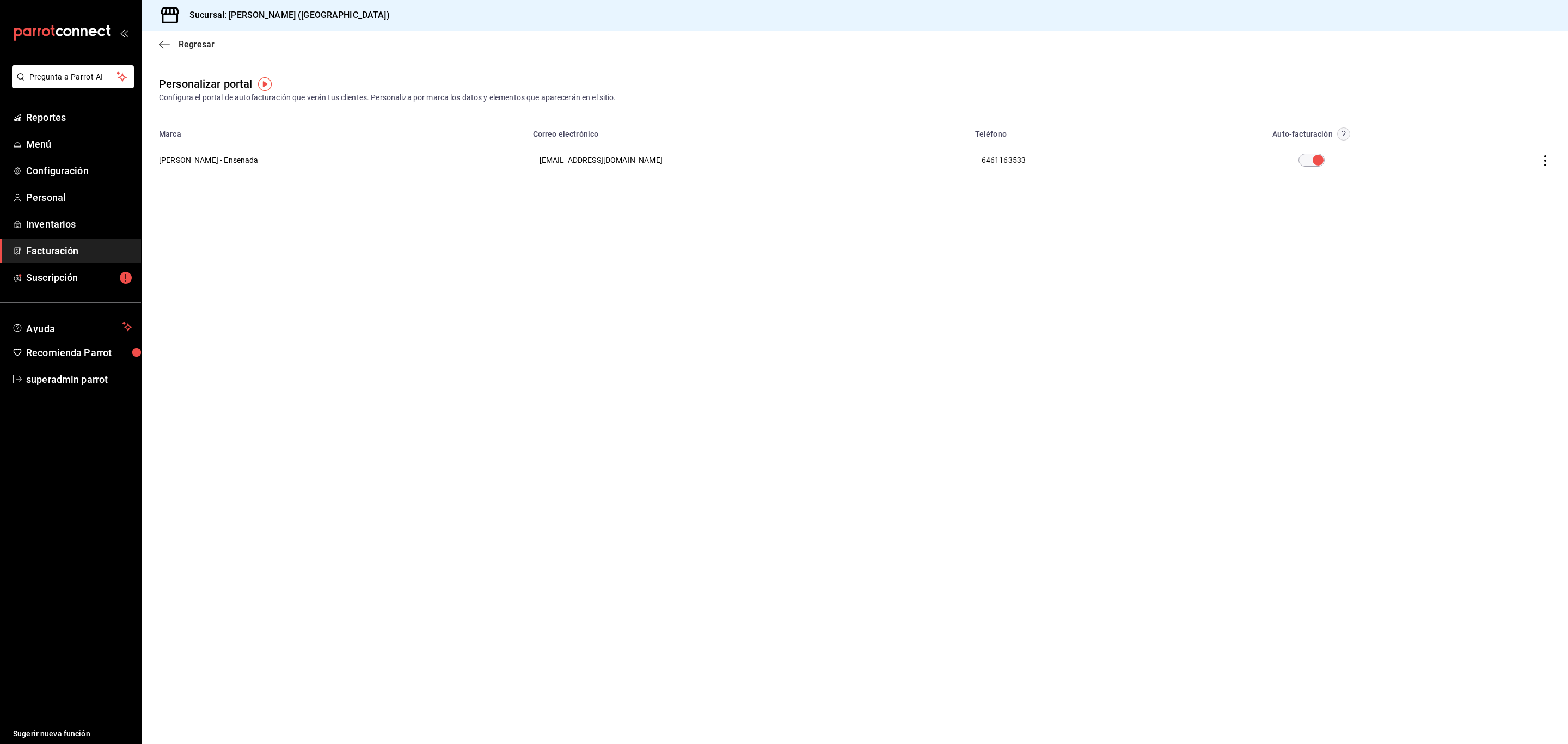
click at [178, 49] on span "Regresar" at bounding box center [196, 44] width 36 height 10
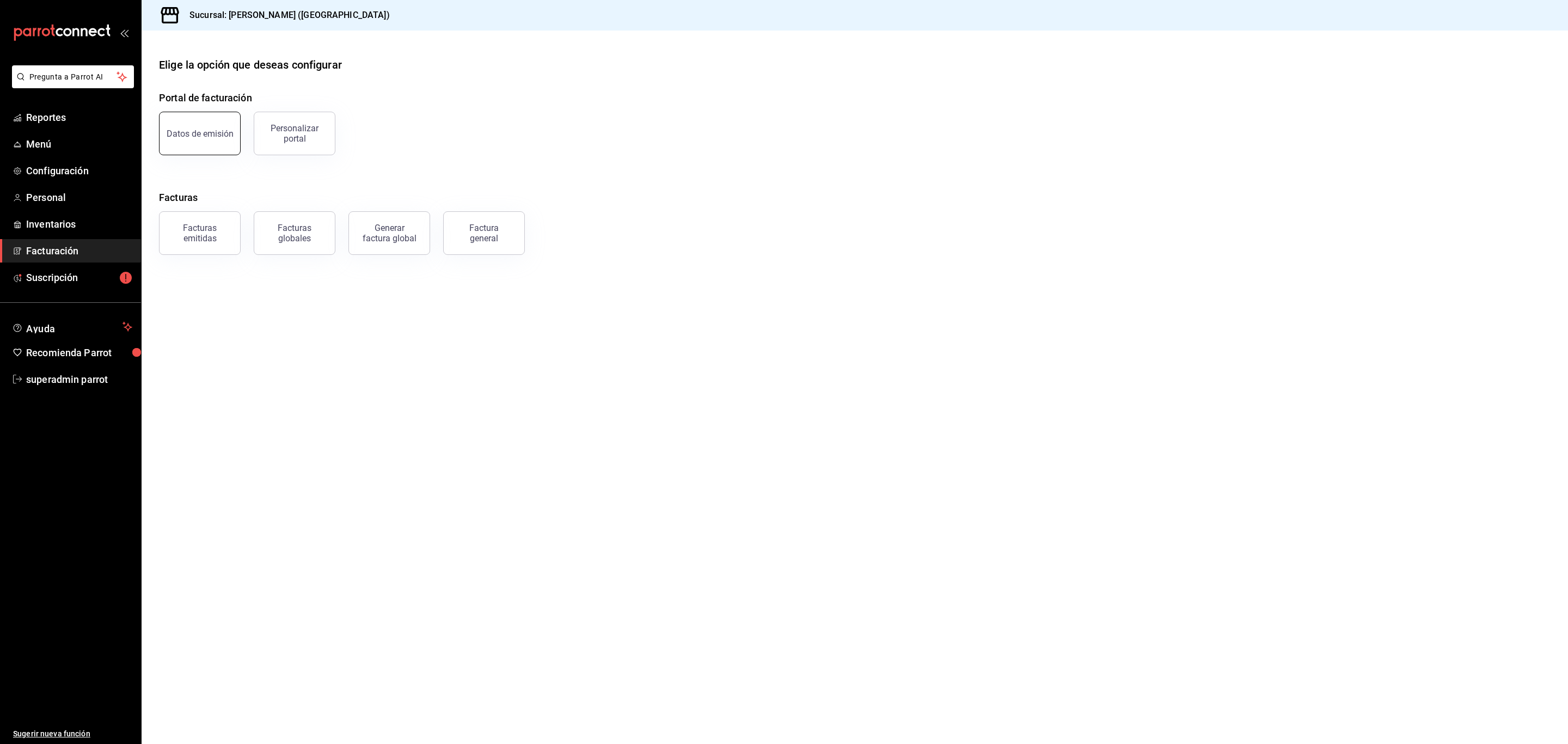
click at [191, 139] on div "Datos de emisión" at bounding box center [200, 133] width 67 height 10
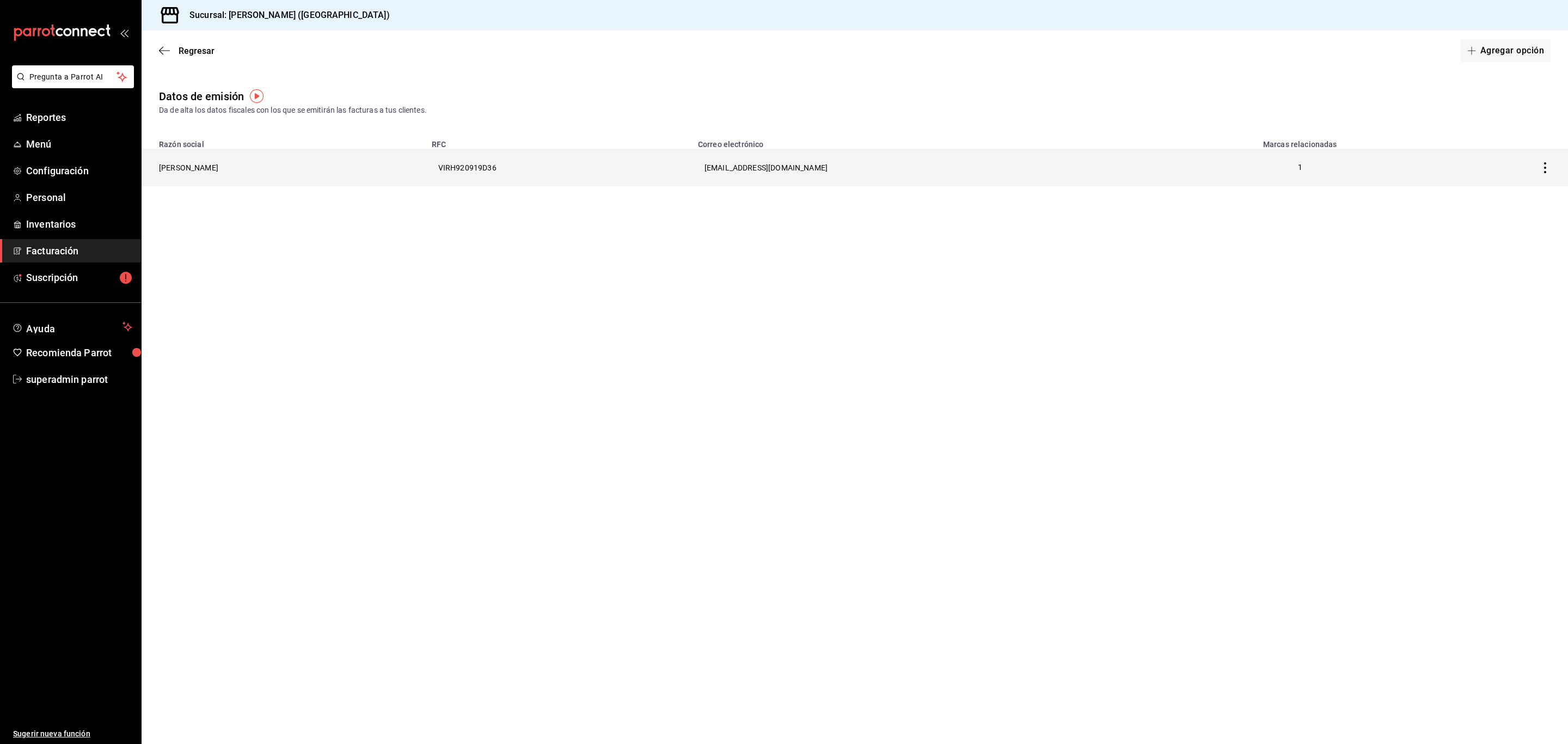
click at [214, 169] on th "[PERSON_NAME]" at bounding box center [284, 167] width 284 height 38
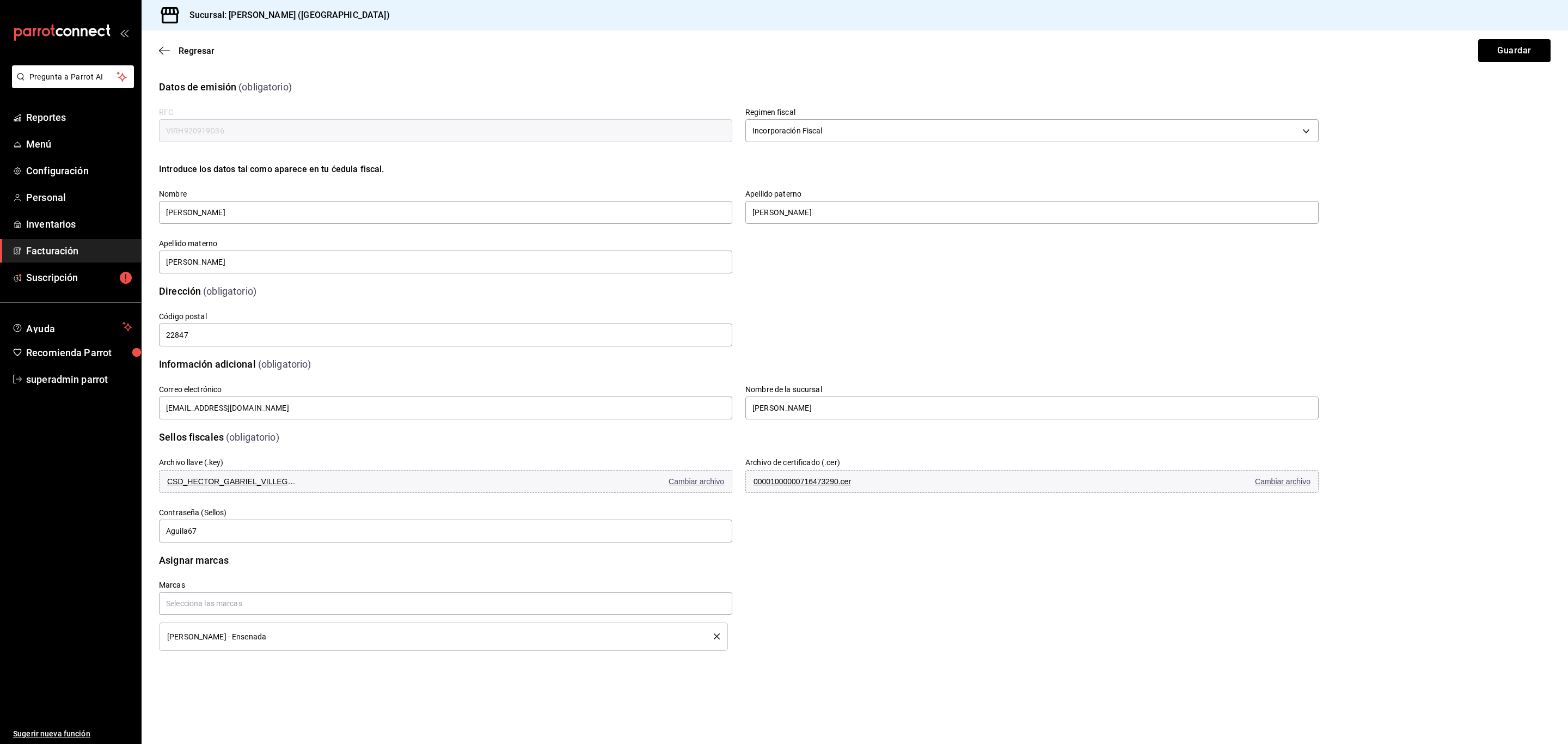
click at [264, 639] on div "[PERSON_NAME] - Ensenada" at bounding box center [432, 636] width 530 height 8
click at [180, 639] on span "[PERSON_NAME] - Ensenada" at bounding box center [217, 636] width 99 height 8
click at [184, 605] on input "text" at bounding box center [446, 603] width 573 height 23
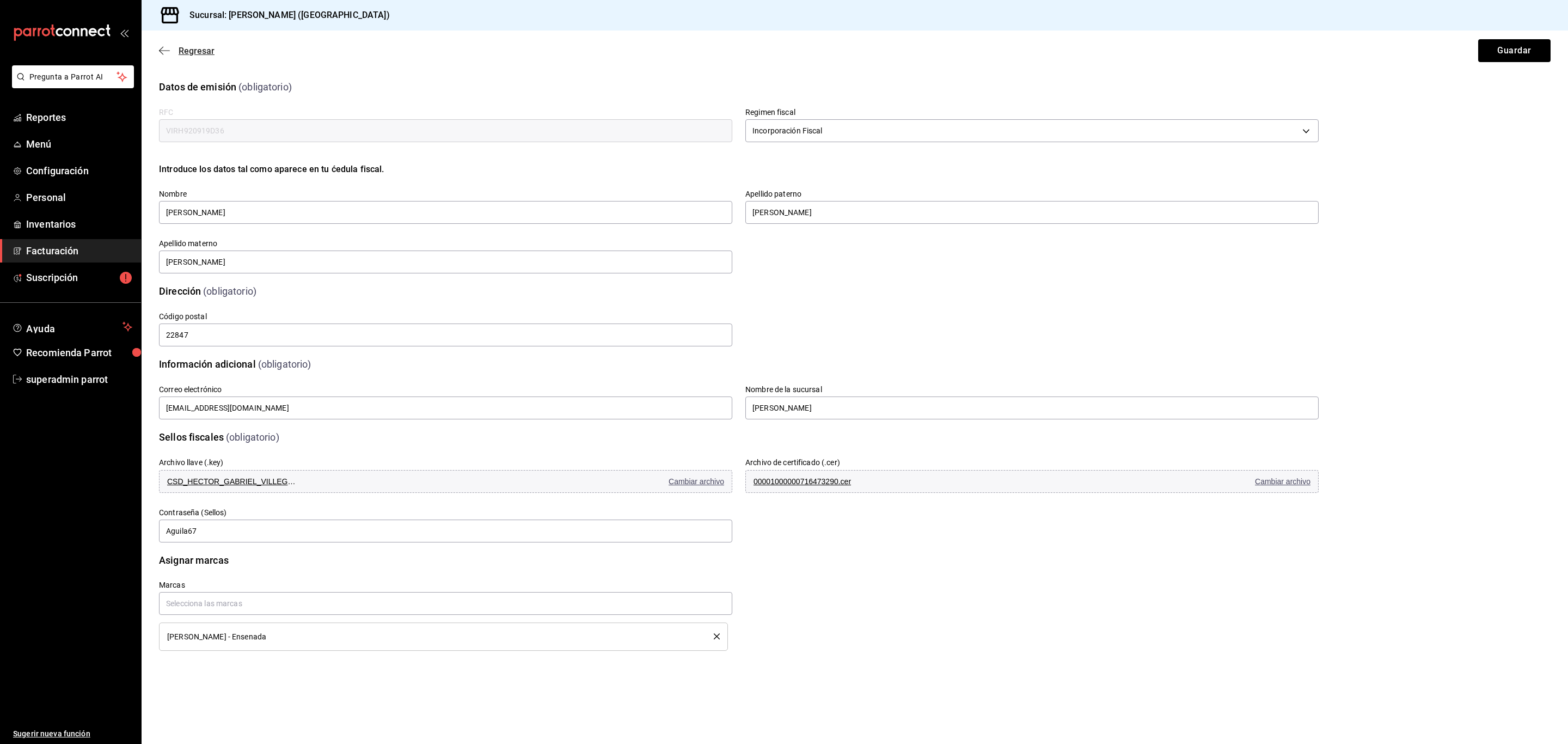
click at [185, 55] on span "Regresar" at bounding box center [196, 51] width 36 height 10
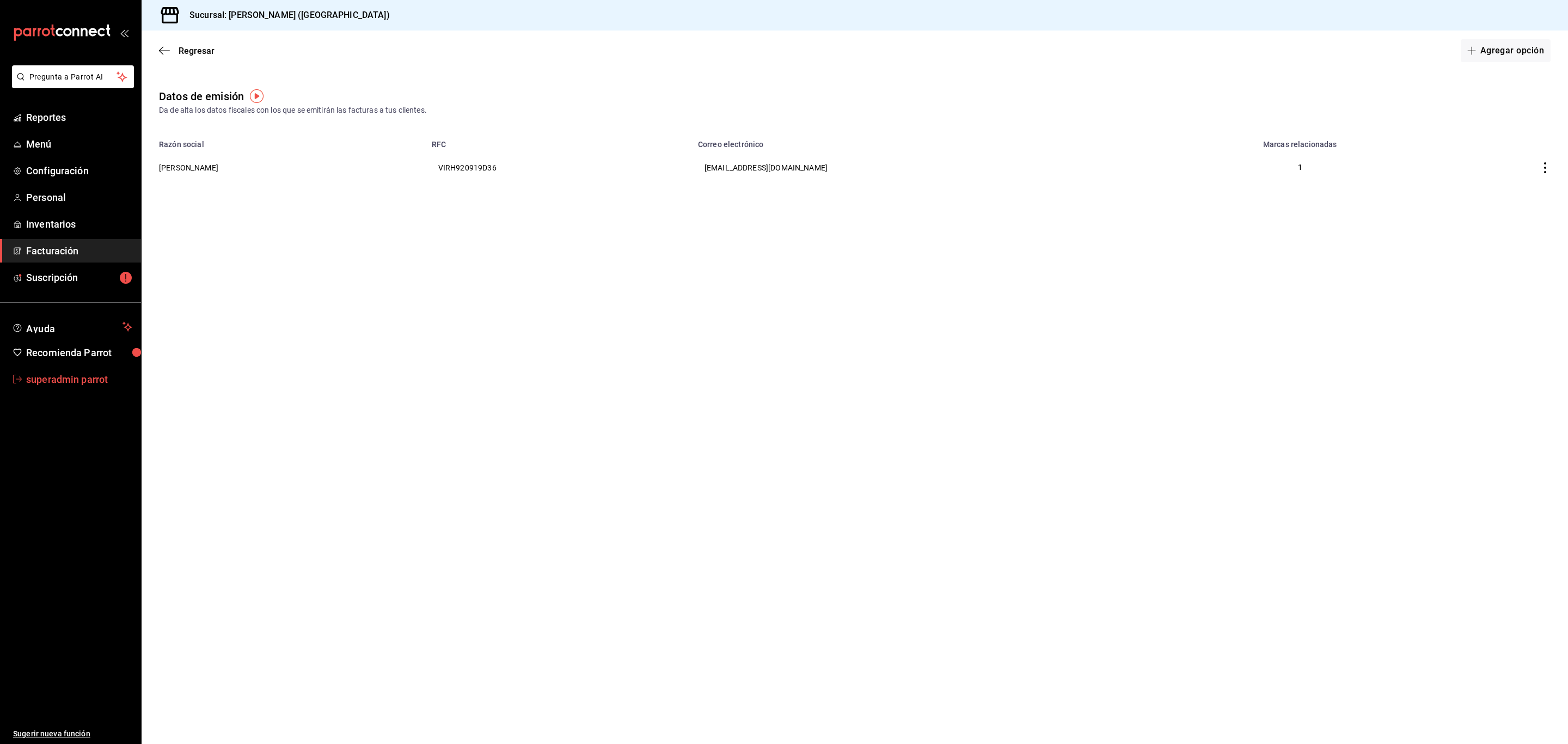
click at [90, 376] on span "superadmin parrot" at bounding box center [79, 379] width 106 height 15
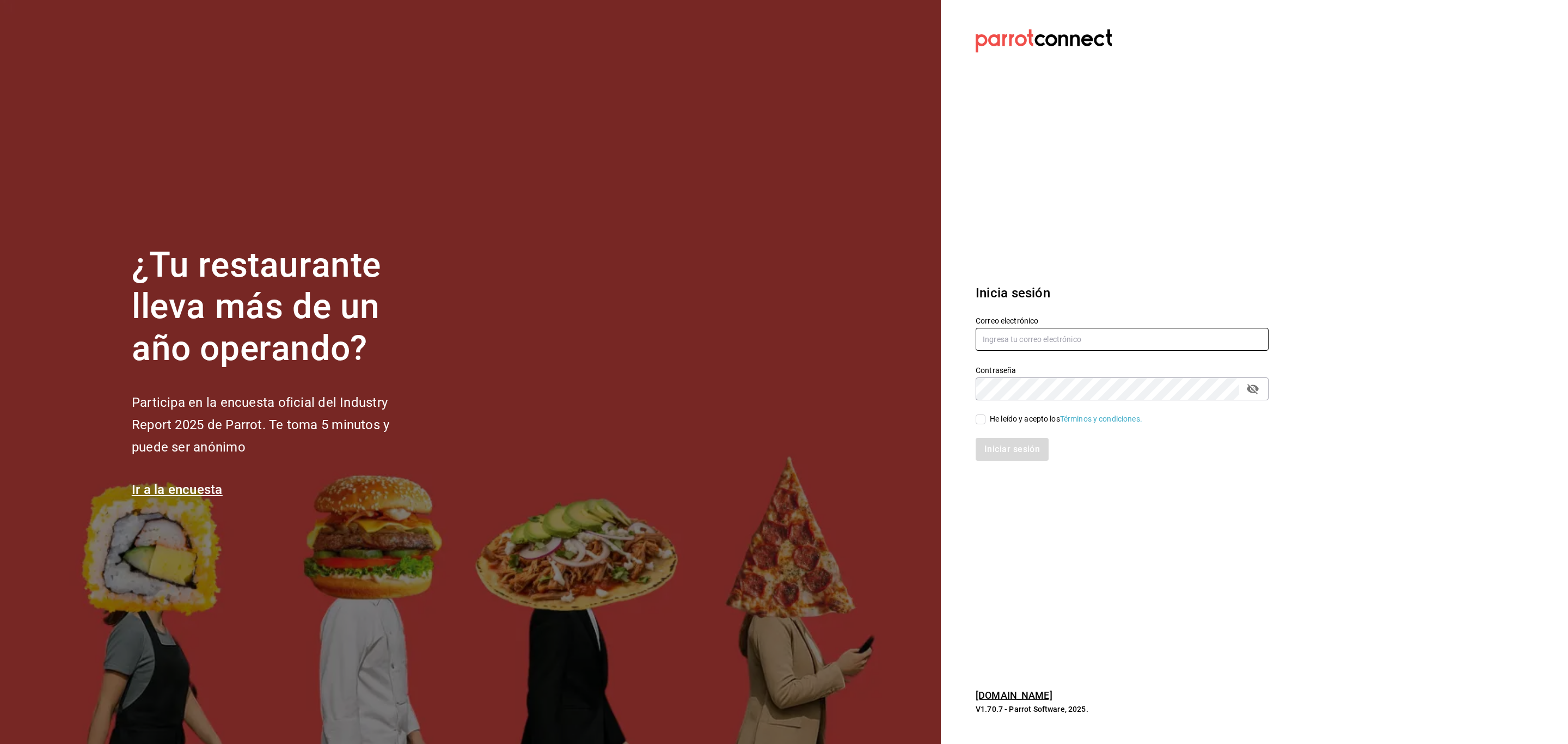
click at [983, 337] on input "text" at bounding box center [1122, 339] width 293 height 23
paste input "[EMAIL_ADDRESS][DOMAIN_NAME]"
type input "[EMAIL_ADDRESS][DOMAIN_NAME]"
drag, startPoint x: 1003, startPoint y: 412, endPoint x: 1003, endPoint y: 424, distance: 12.0
click at [1003, 412] on div "He leído y acepto los Términos y condiciones." at bounding box center [1115, 412] width 306 height 25
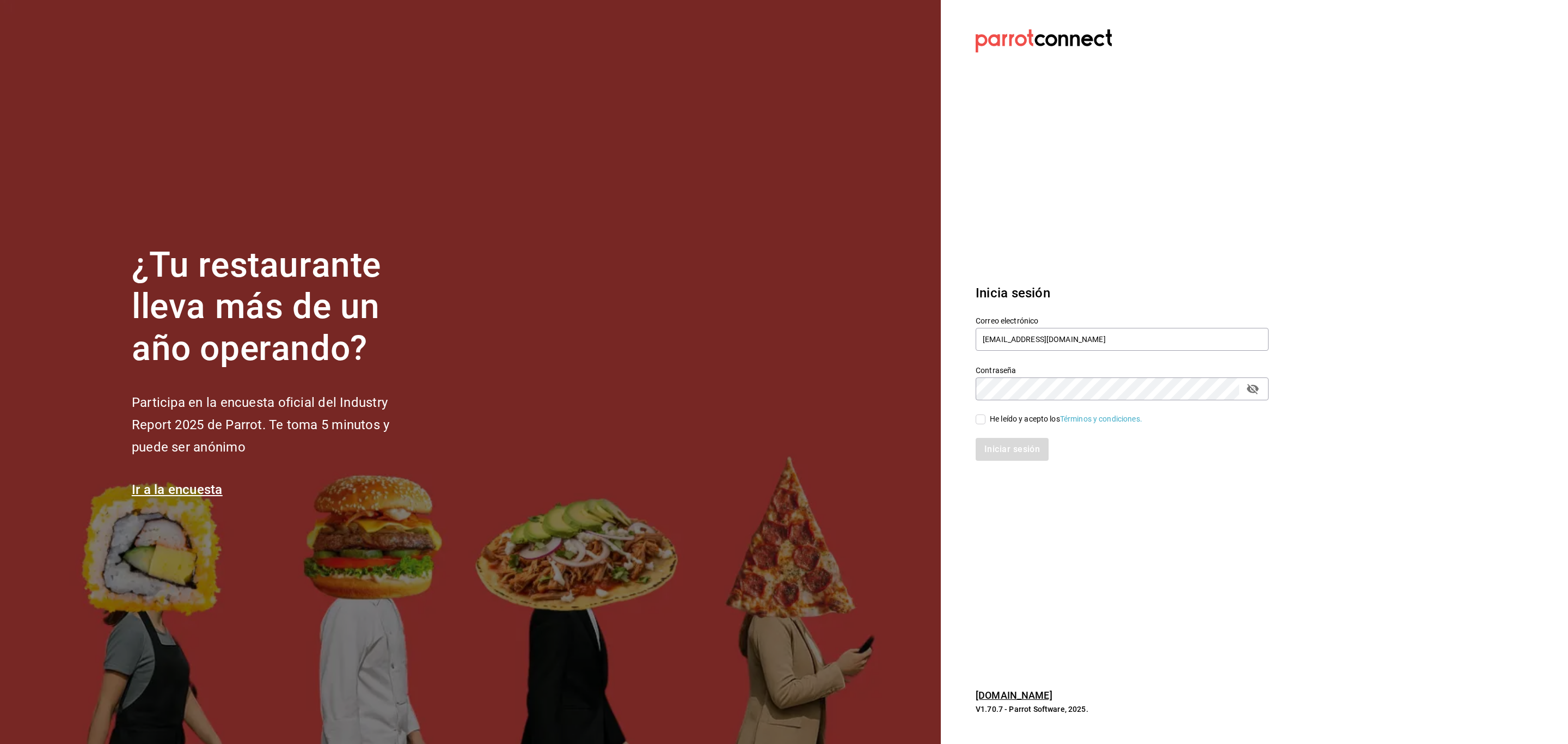
click at [997, 419] on div "He leído y acepto los Términos y condiciones." at bounding box center [1066, 419] width 152 height 12
click at [985, 419] on input "He leído y acepto los Términos y condiciones." at bounding box center [981, 419] width 10 height 10
checkbox input "true"
click at [1003, 441] on button "Iniciar sesión" at bounding box center [1013, 449] width 74 height 23
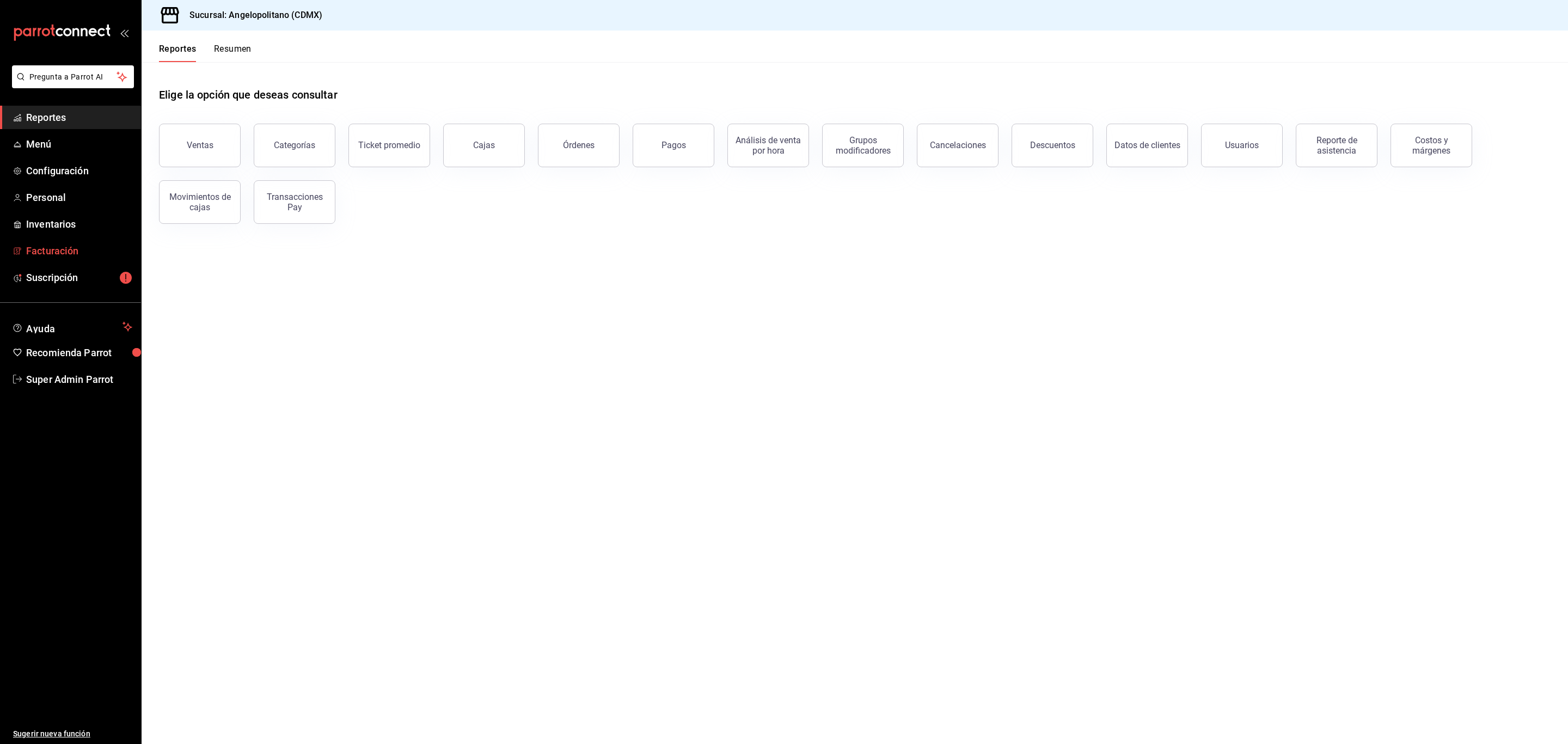
click at [65, 256] on span "Facturación" at bounding box center [79, 251] width 106 height 15
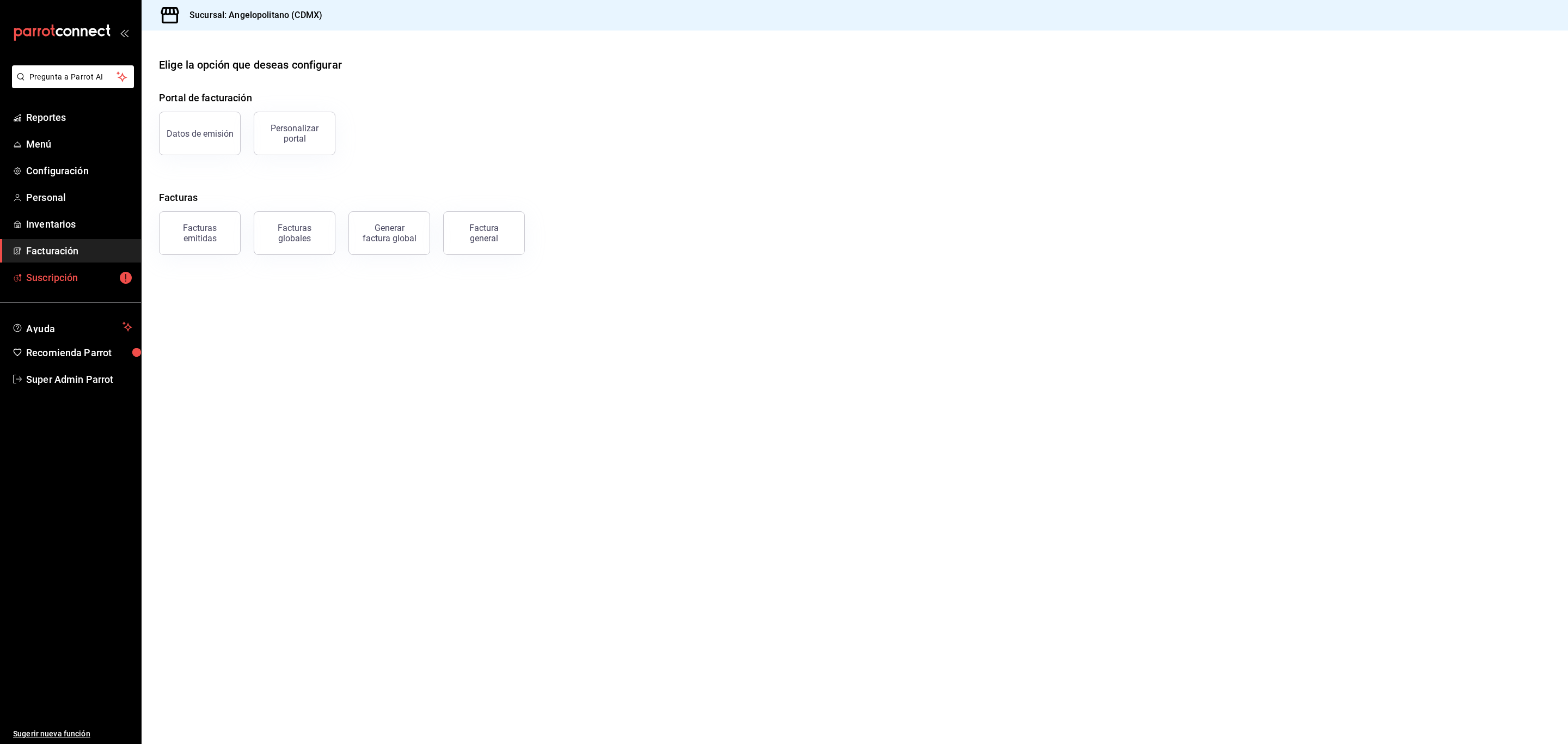
click at [65, 278] on span "Suscripción" at bounding box center [79, 278] width 106 height 15
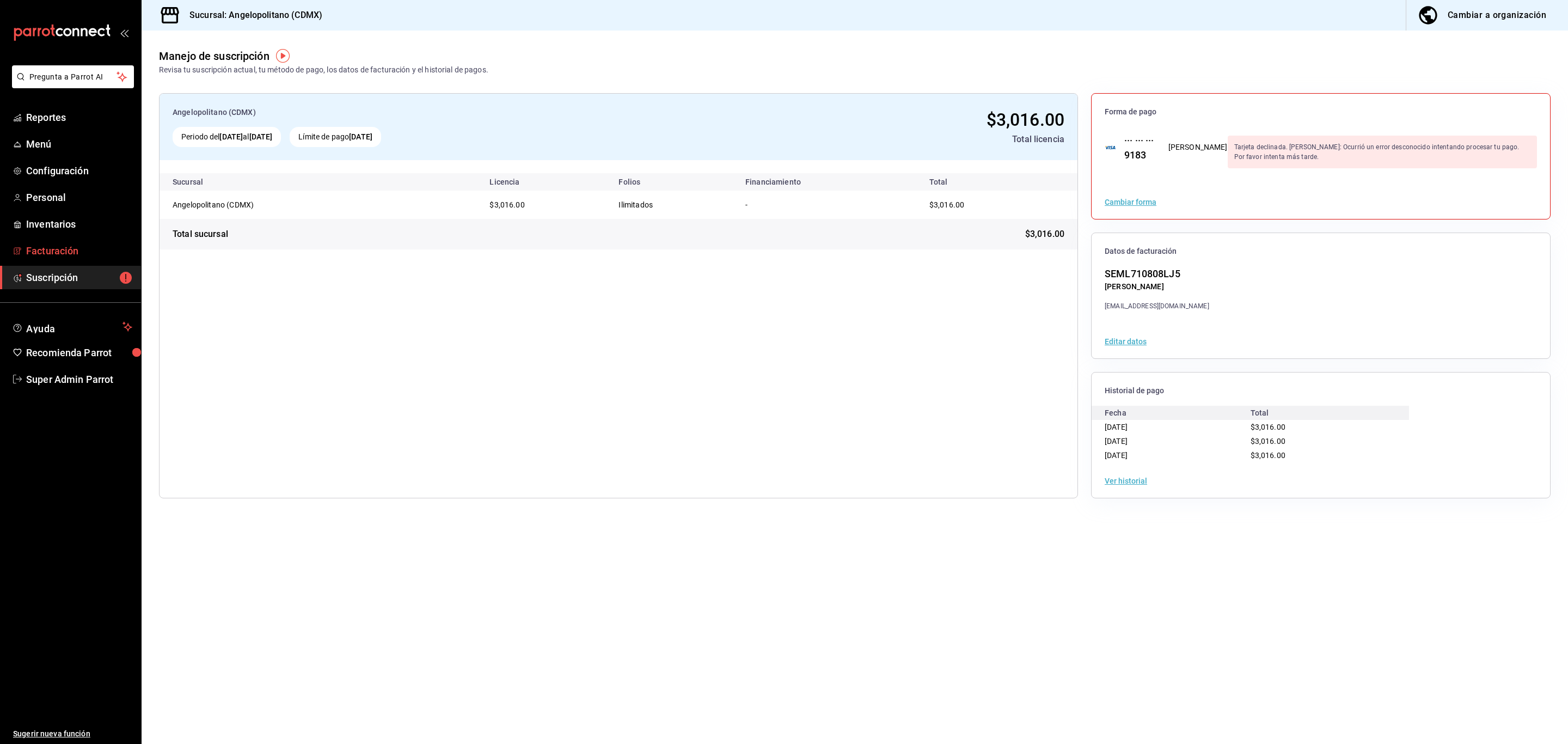
click at [63, 250] on span "Facturación" at bounding box center [79, 251] width 106 height 15
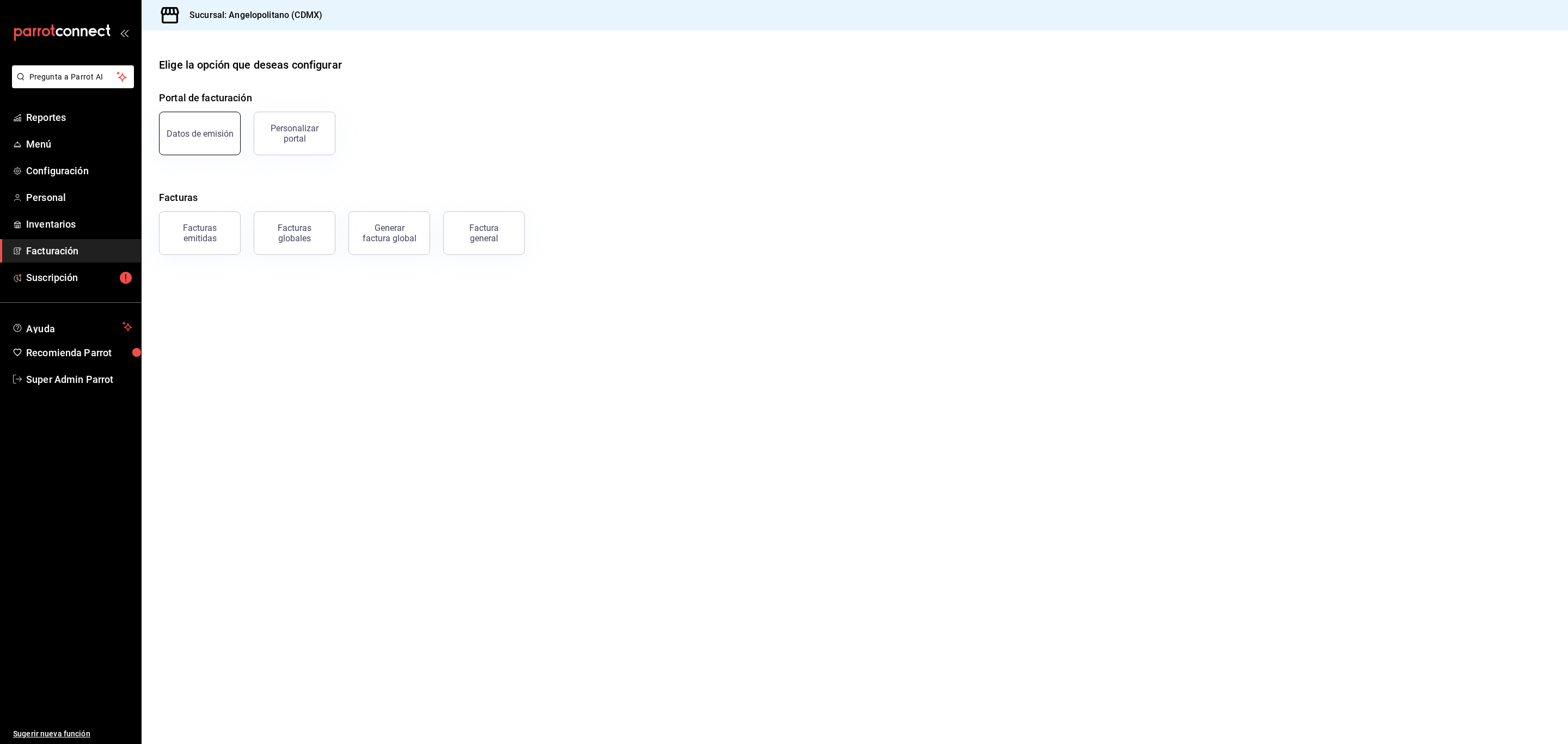
click at [186, 139] on div "Datos de emisión" at bounding box center [200, 133] width 67 height 10
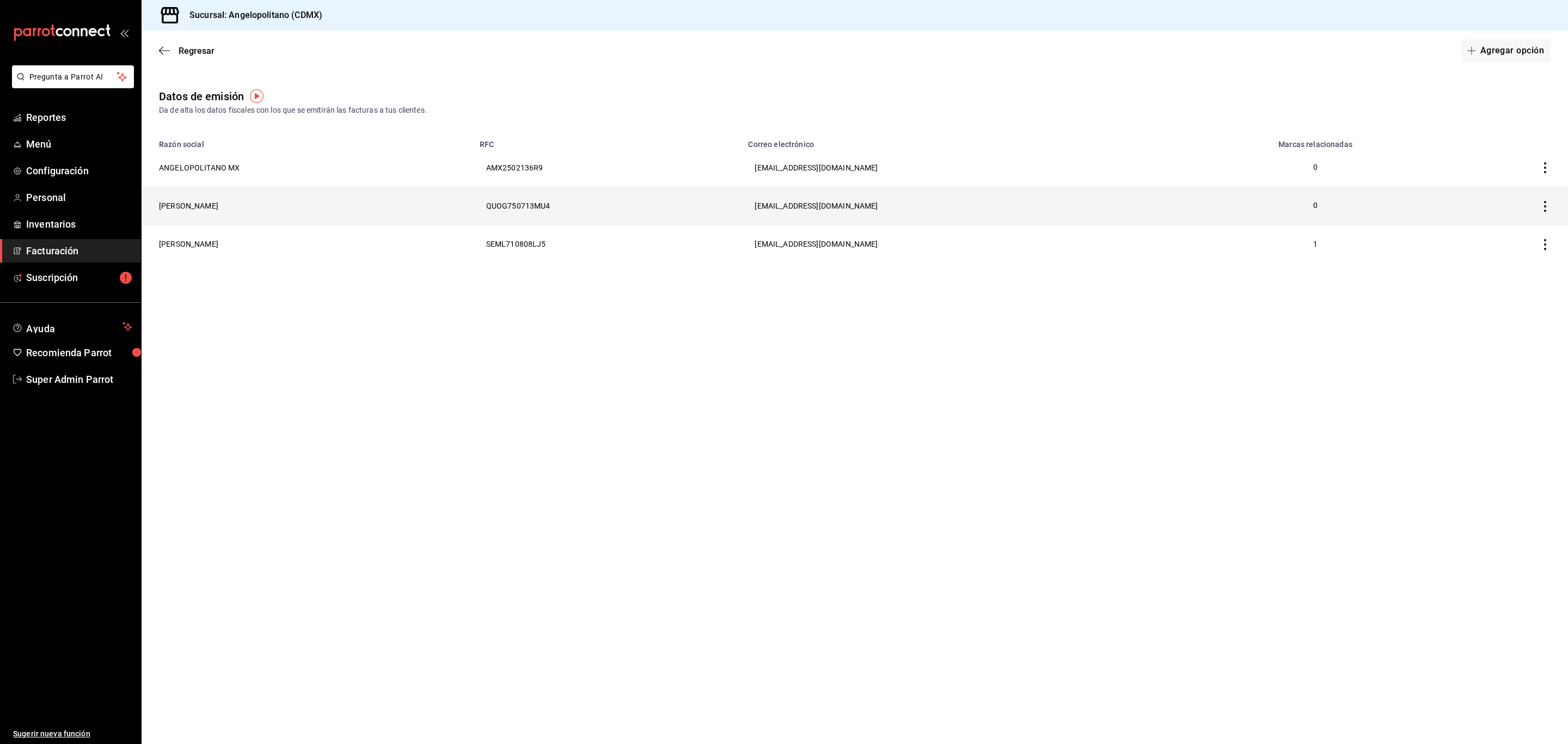
click at [185, 208] on th "GERARDO ALFONSO QUEZADAS ORENDAIN" at bounding box center [307, 206] width 332 height 38
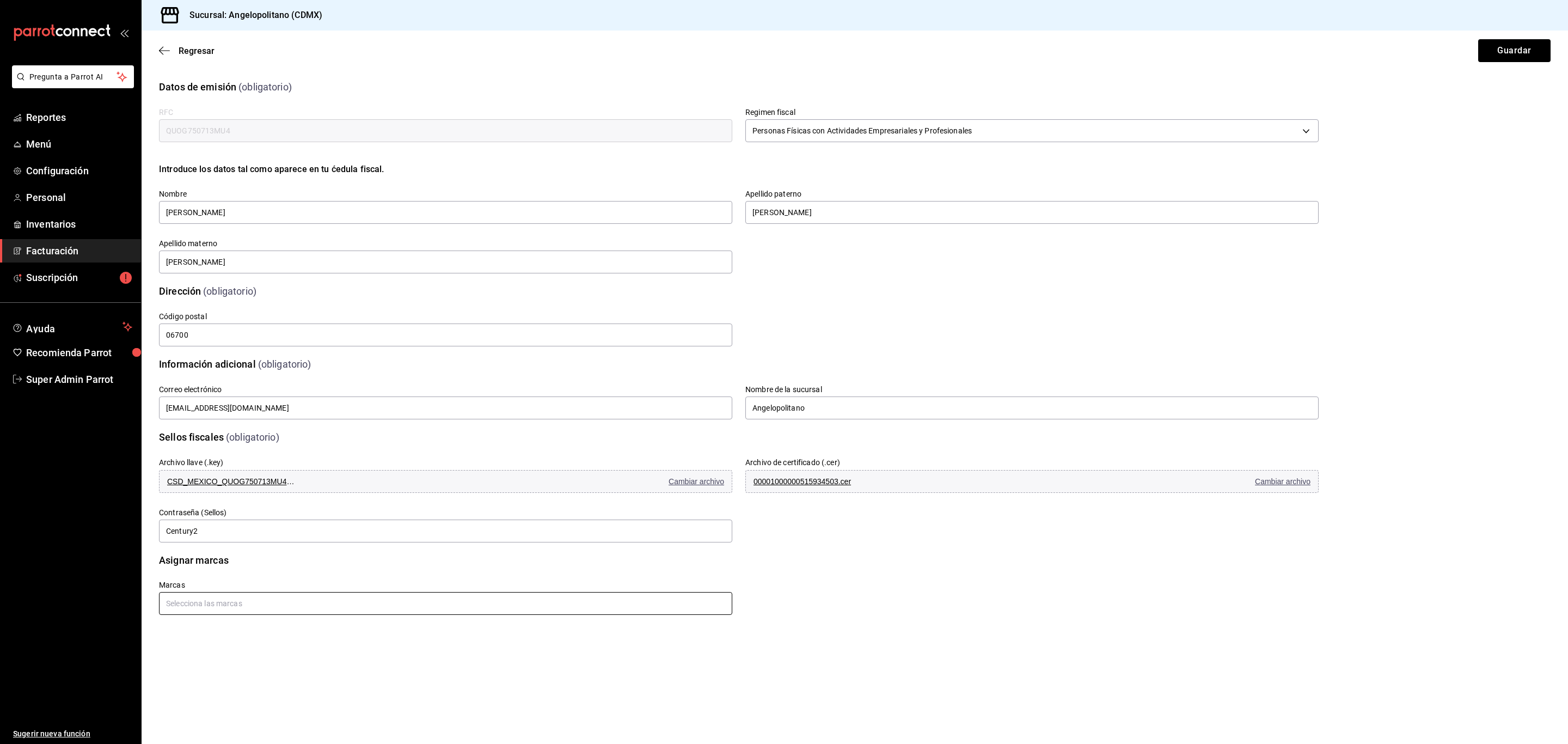
click at [259, 608] on input "text" at bounding box center [446, 603] width 573 height 23
click at [163, 49] on icon "button" at bounding box center [164, 51] width 11 height 10
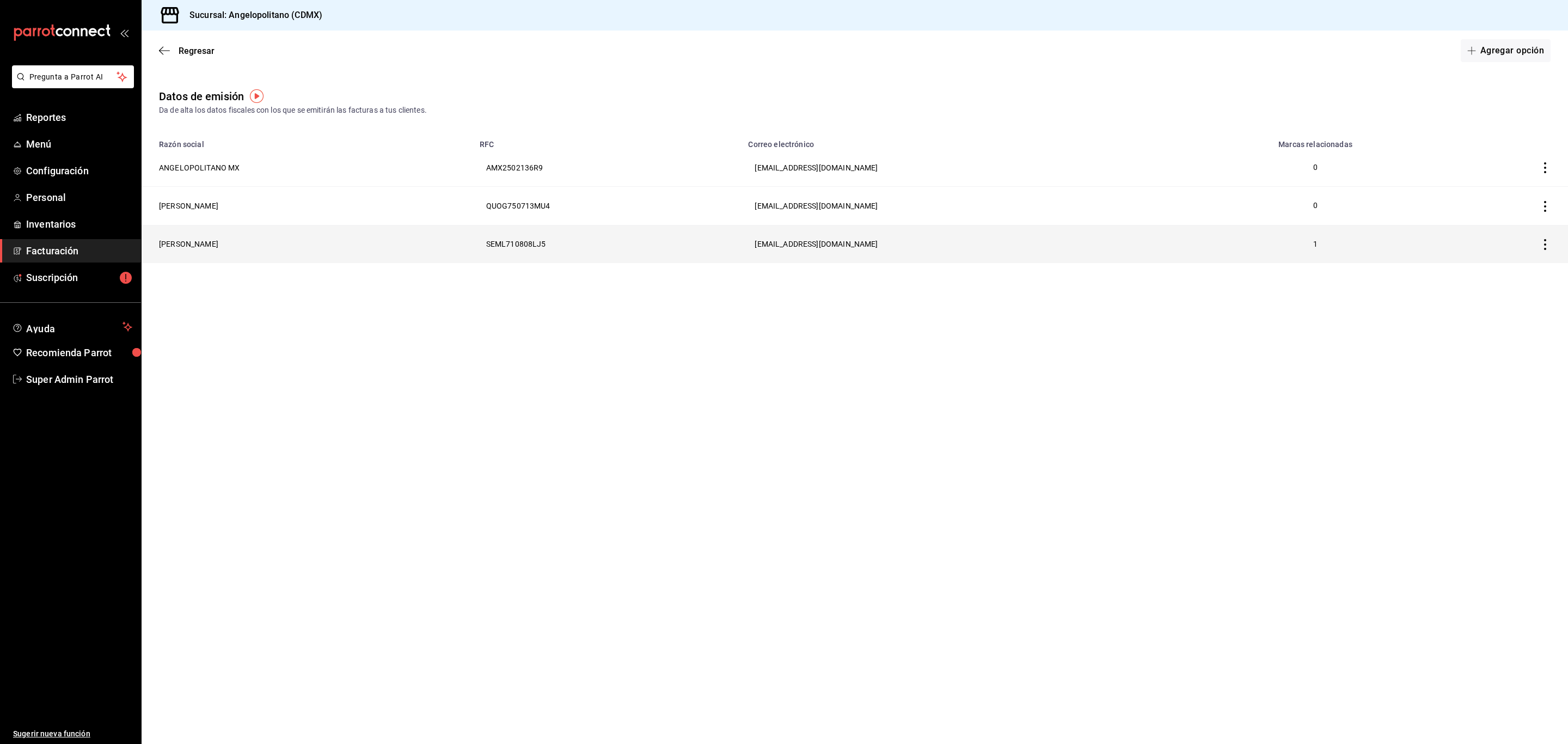
click at [188, 239] on th "LORENA SERNA MONTERO" at bounding box center [307, 244] width 332 height 38
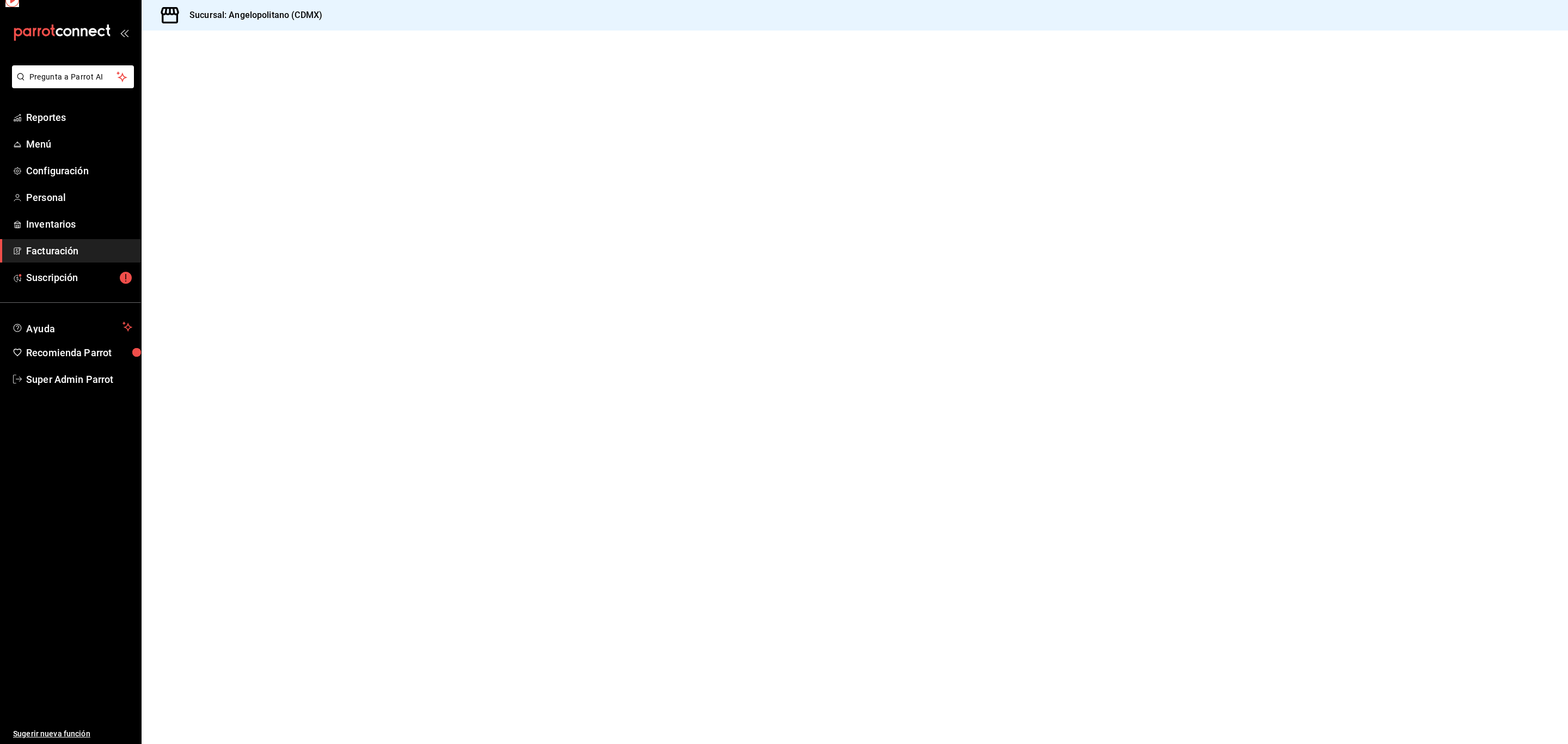
click at [188, 239] on div at bounding box center [855, 387] width 1426 height 714
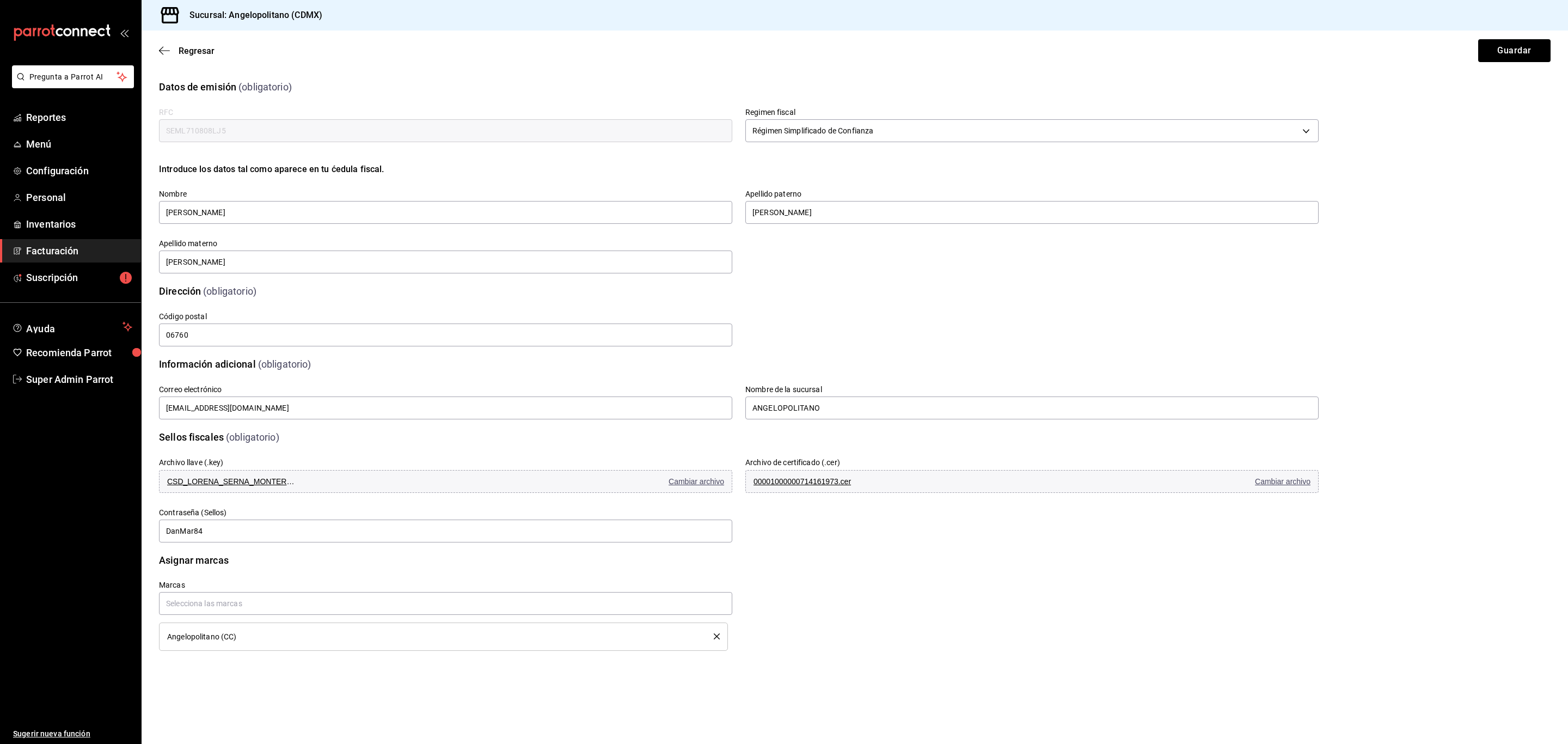
click at [256, 659] on main "Regresar Guardar Datos de emisión (obligatorio) RFC SEML710808LJ5 Regimen fisca…" at bounding box center [855, 387] width 1426 height 714
click at [281, 682] on main "Regresar Guardar Datos de emisión (obligatorio) RFC SEML710808LJ5 Regimen fisca…" at bounding box center [855, 387] width 1426 height 714
click at [234, 639] on span "Angelopolitano (CC)" at bounding box center [202, 636] width 69 height 8
click at [243, 689] on main "Regresar Guardar Datos de emisión (obligatorio) RFC SEML710808LJ5 Regimen fisca…" at bounding box center [855, 387] width 1426 height 714
click at [239, 637] on div "Angelopolitano (CC)" at bounding box center [432, 636] width 530 height 8
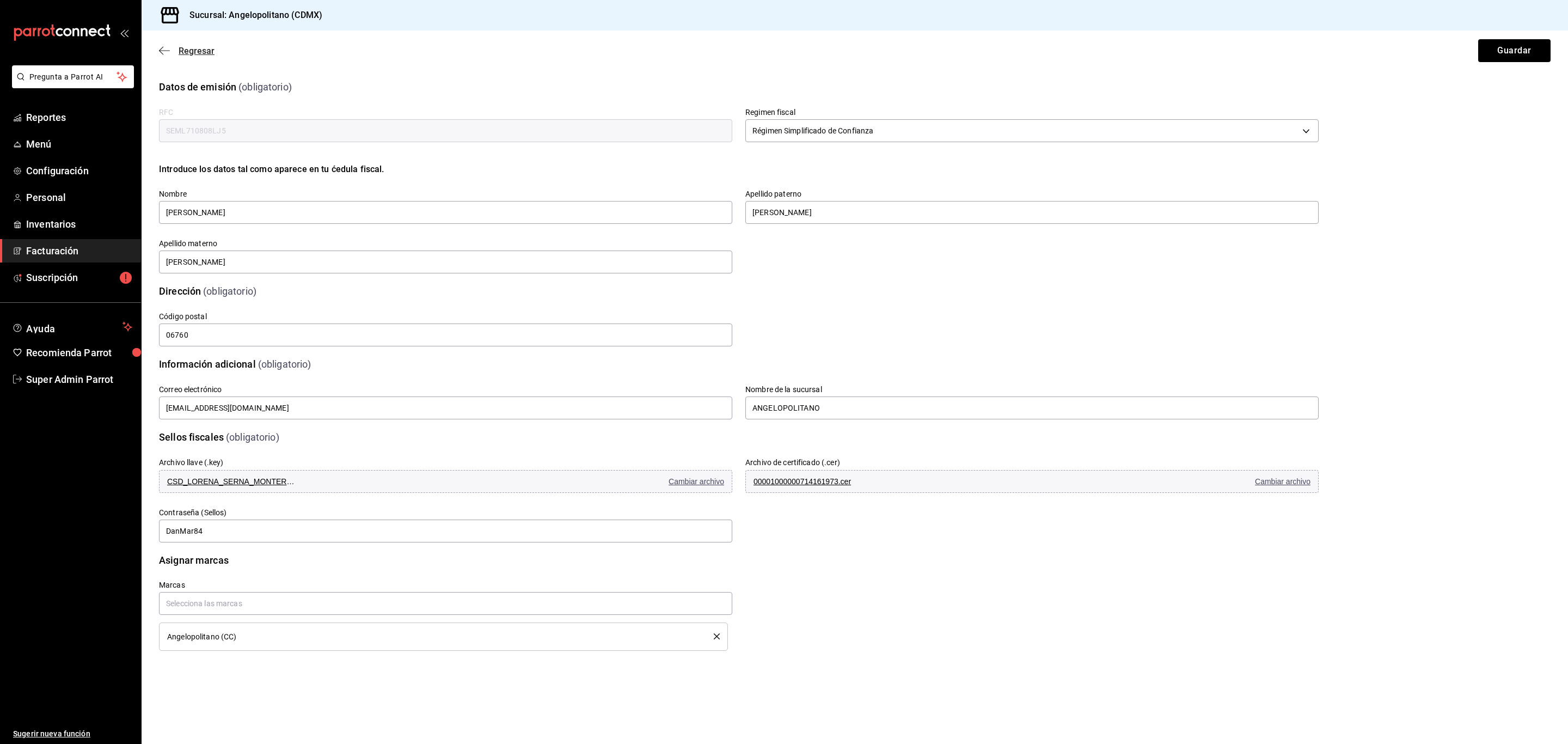
click at [165, 49] on icon "button" at bounding box center [164, 51] width 11 height 10
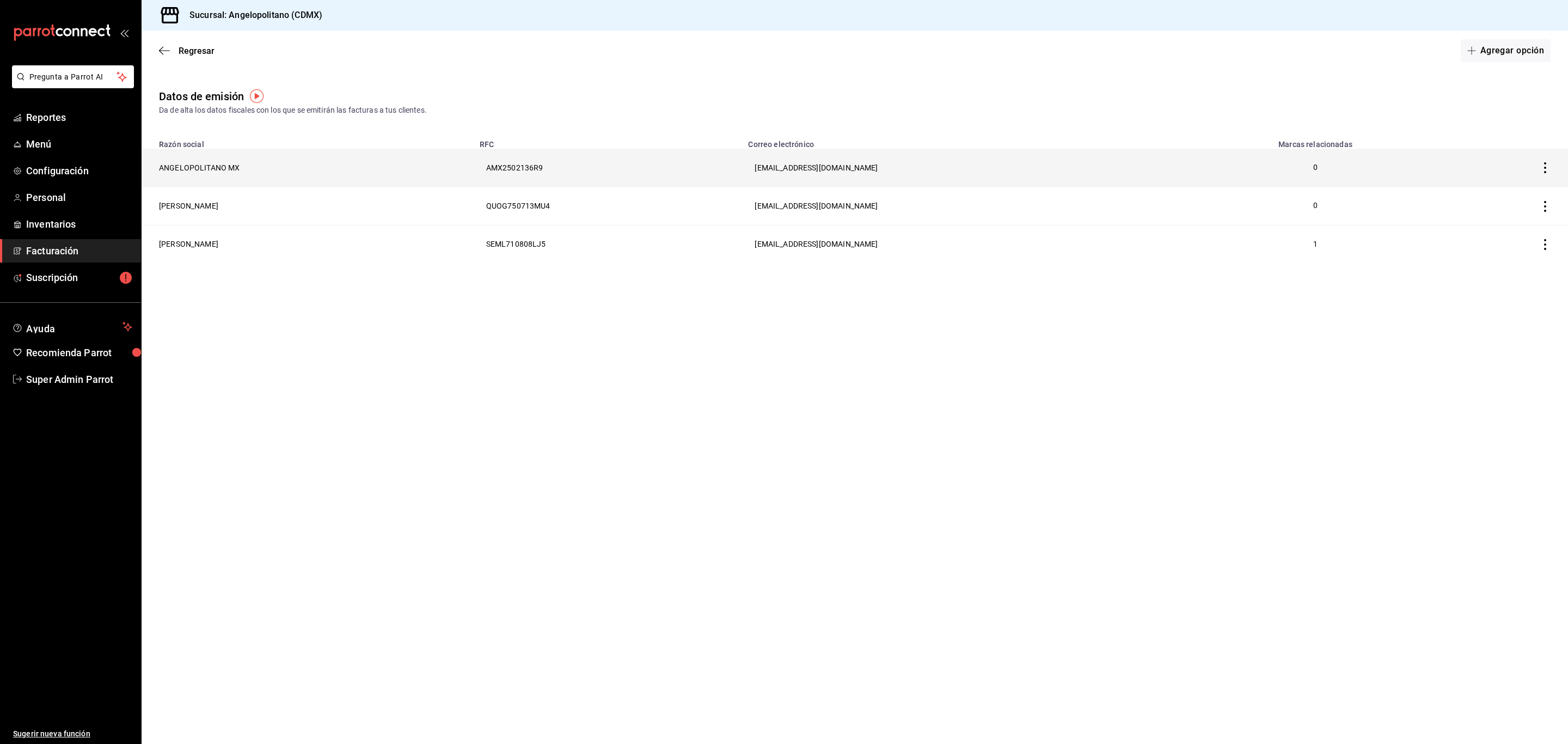
click at [183, 164] on th "ANGELOPOLITANO MX" at bounding box center [307, 167] width 332 height 38
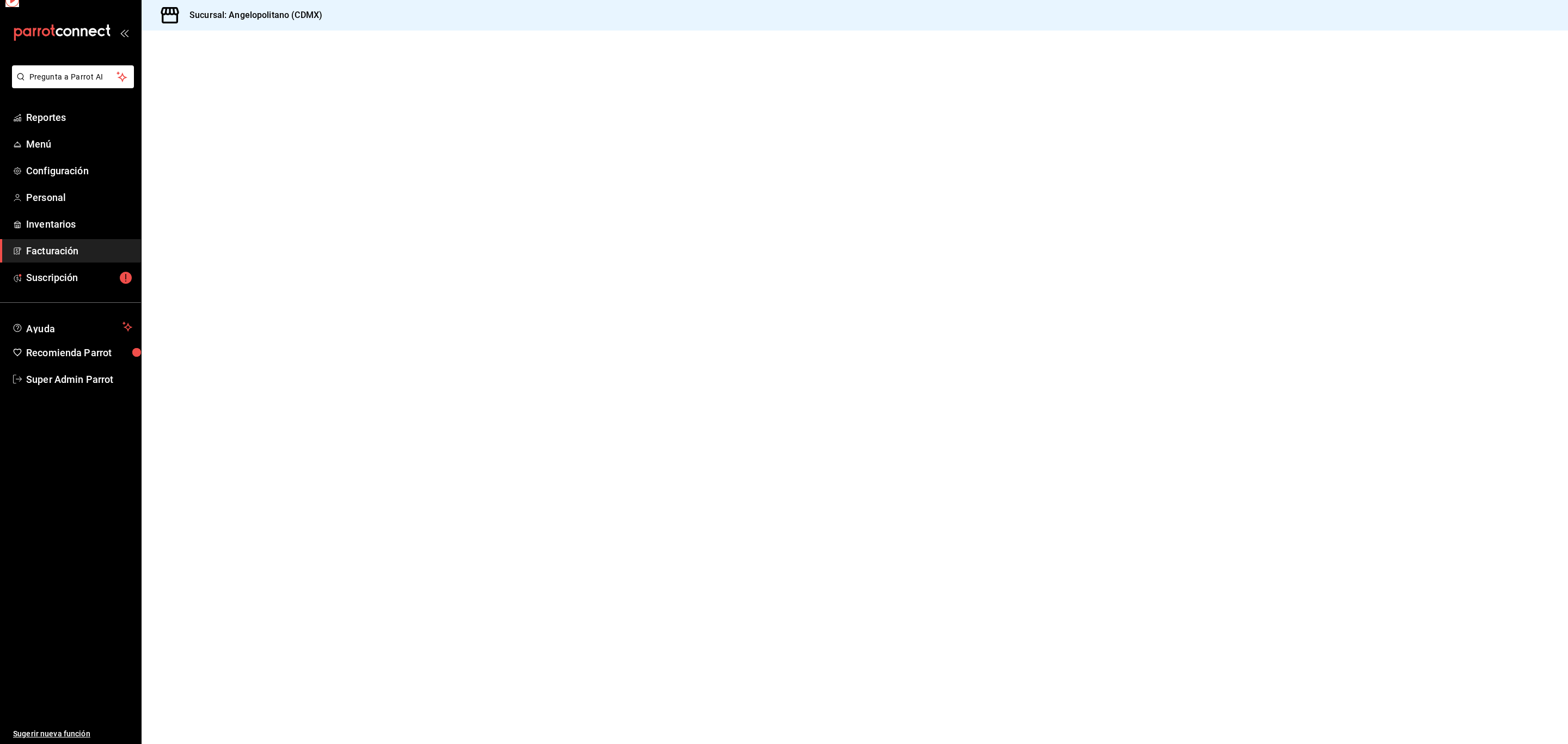
click at [183, 164] on div at bounding box center [855, 387] width 1426 height 714
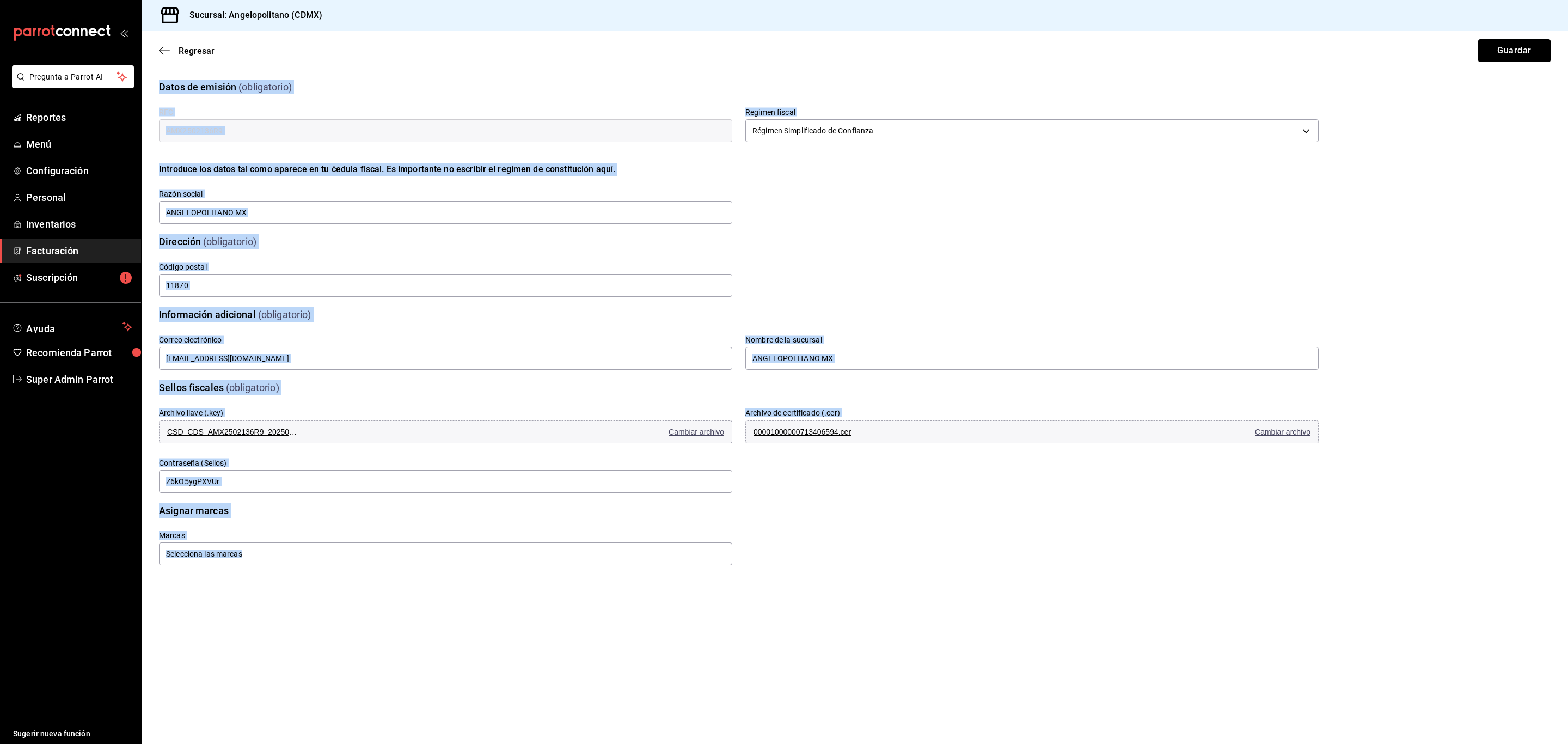
click at [276, 681] on main "Regresar Guardar Datos de emisión (obligatorio) RFC AMX2502136R9 Regimen fiscal…" at bounding box center [855, 387] width 1426 height 714
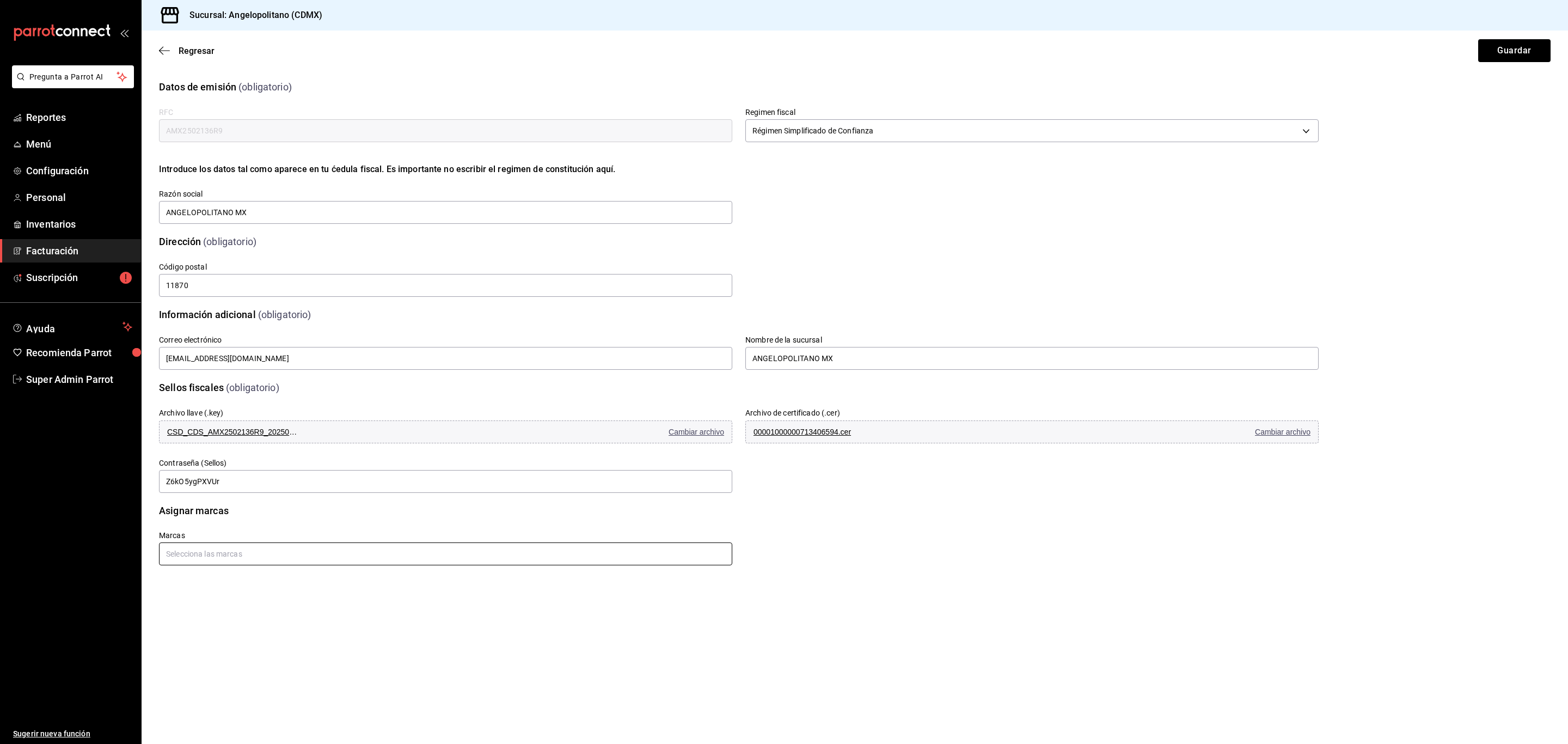
click at [237, 560] on input "text" at bounding box center [446, 554] width 573 height 23
type input "a"
click at [212, 620] on main "Regresar Guardar Datos de emisión (obligatorio) RFC AMX2502136R9 Regimen fiscal…" at bounding box center [855, 387] width 1426 height 714
click at [193, 49] on span "Regresar" at bounding box center [196, 51] width 36 height 10
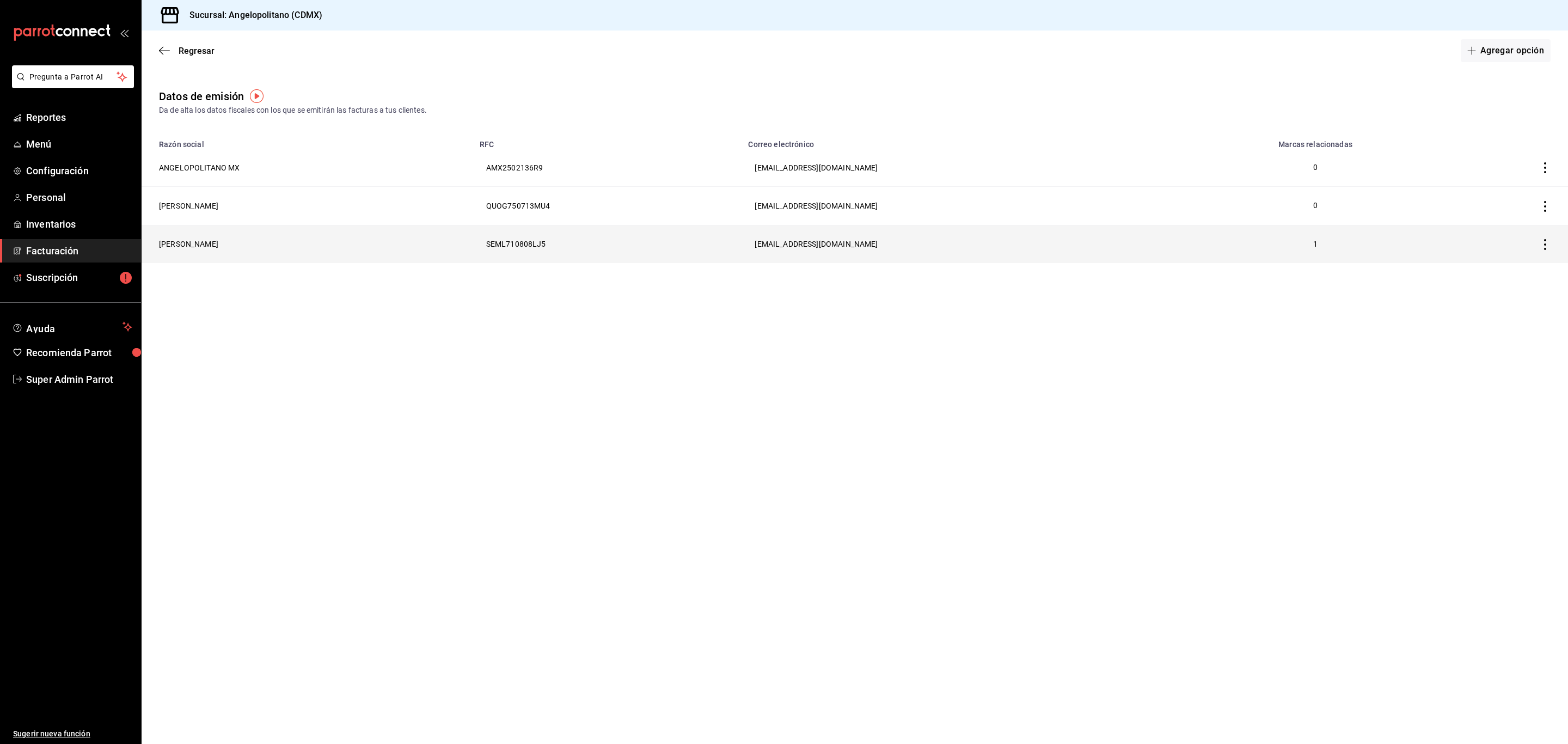
click at [236, 240] on th "LORENA SERNA MONTERO" at bounding box center [307, 244] width 332 height 38
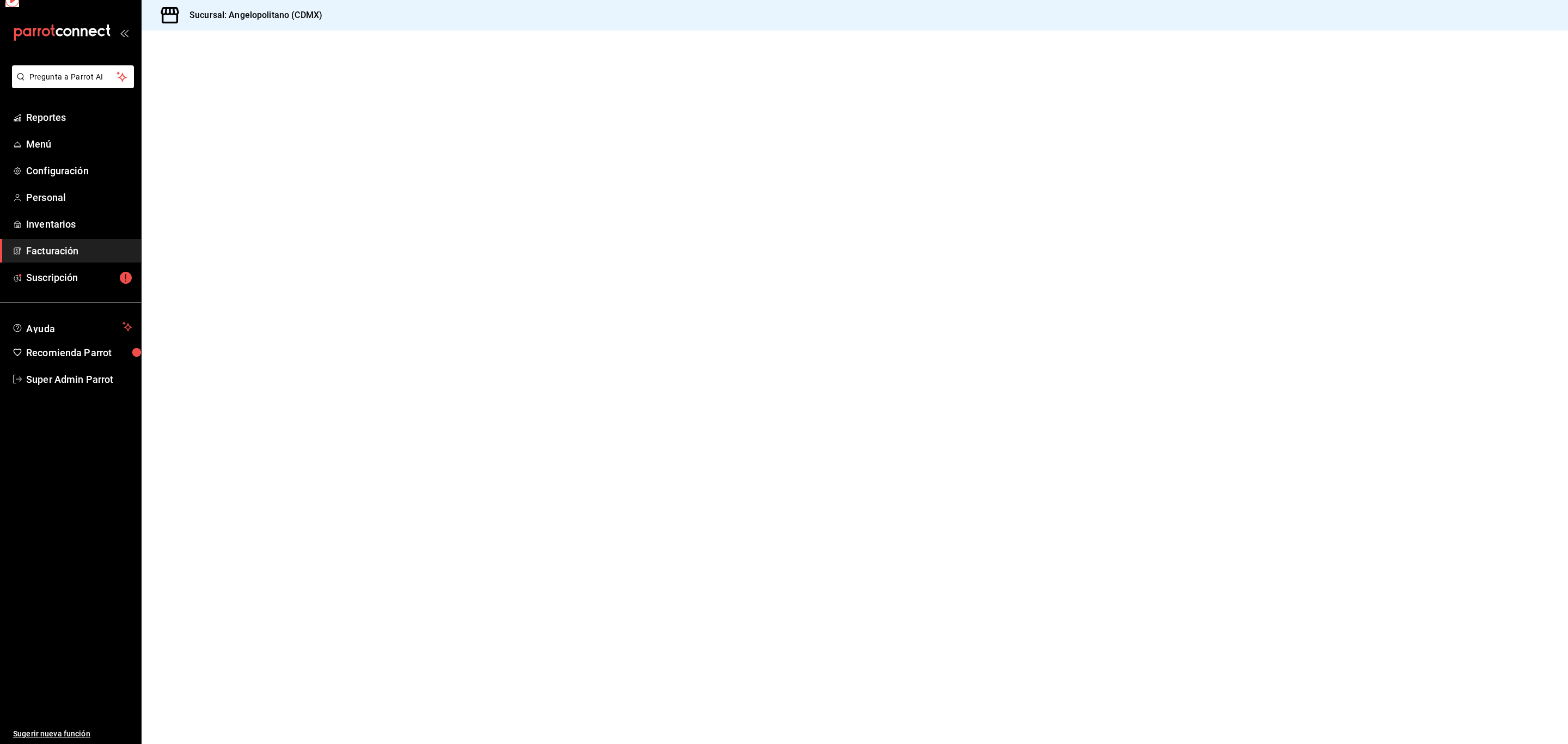
click at [236, 240] on div at bounding box center [855, 387] width 1426 height 714
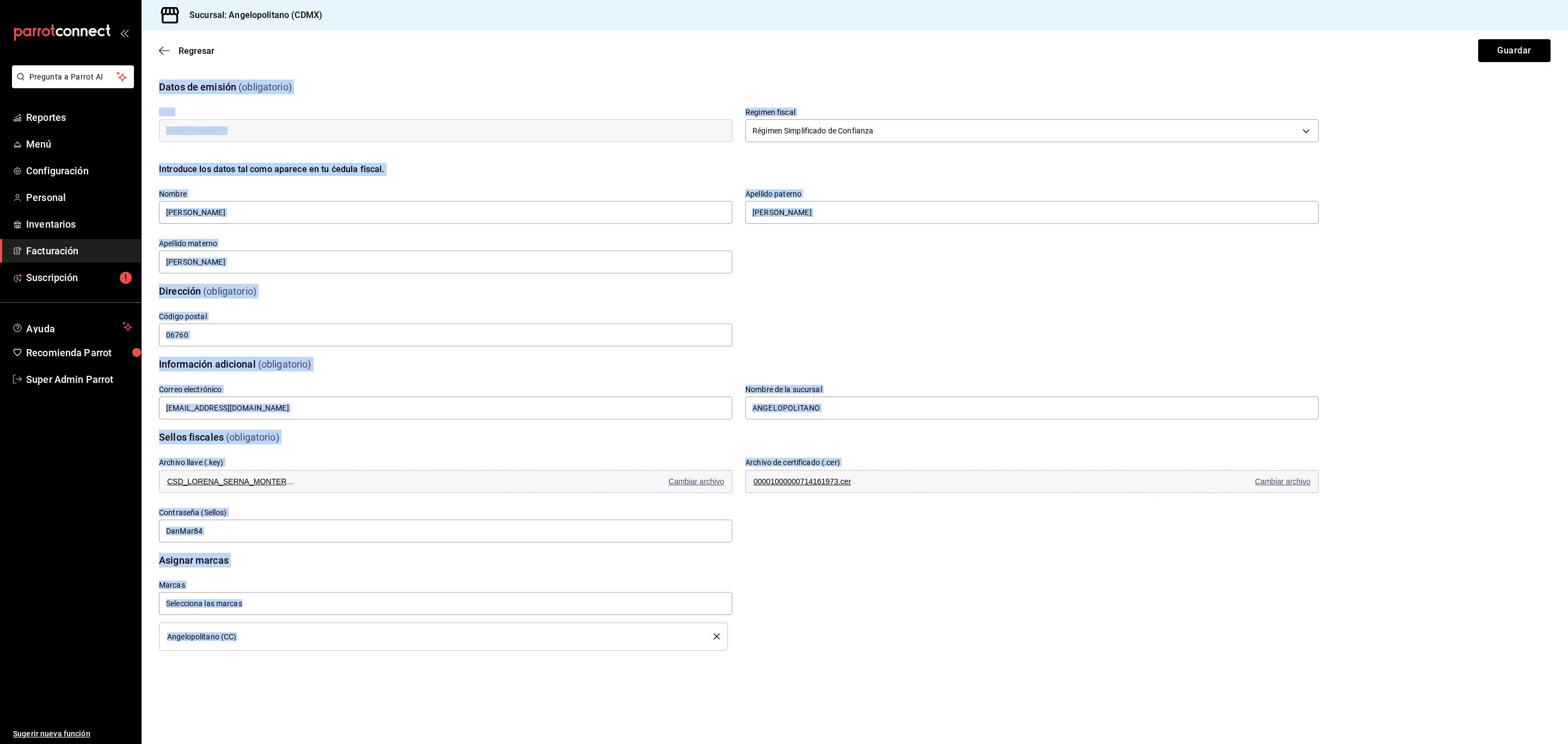
click at [324, 683] on main "Regresar Guardar Datos de emisión (obligatorio) RFC SEML710808LJ5 Regimen fisca…" at bounding box center [855, 387] width 1426 height 714
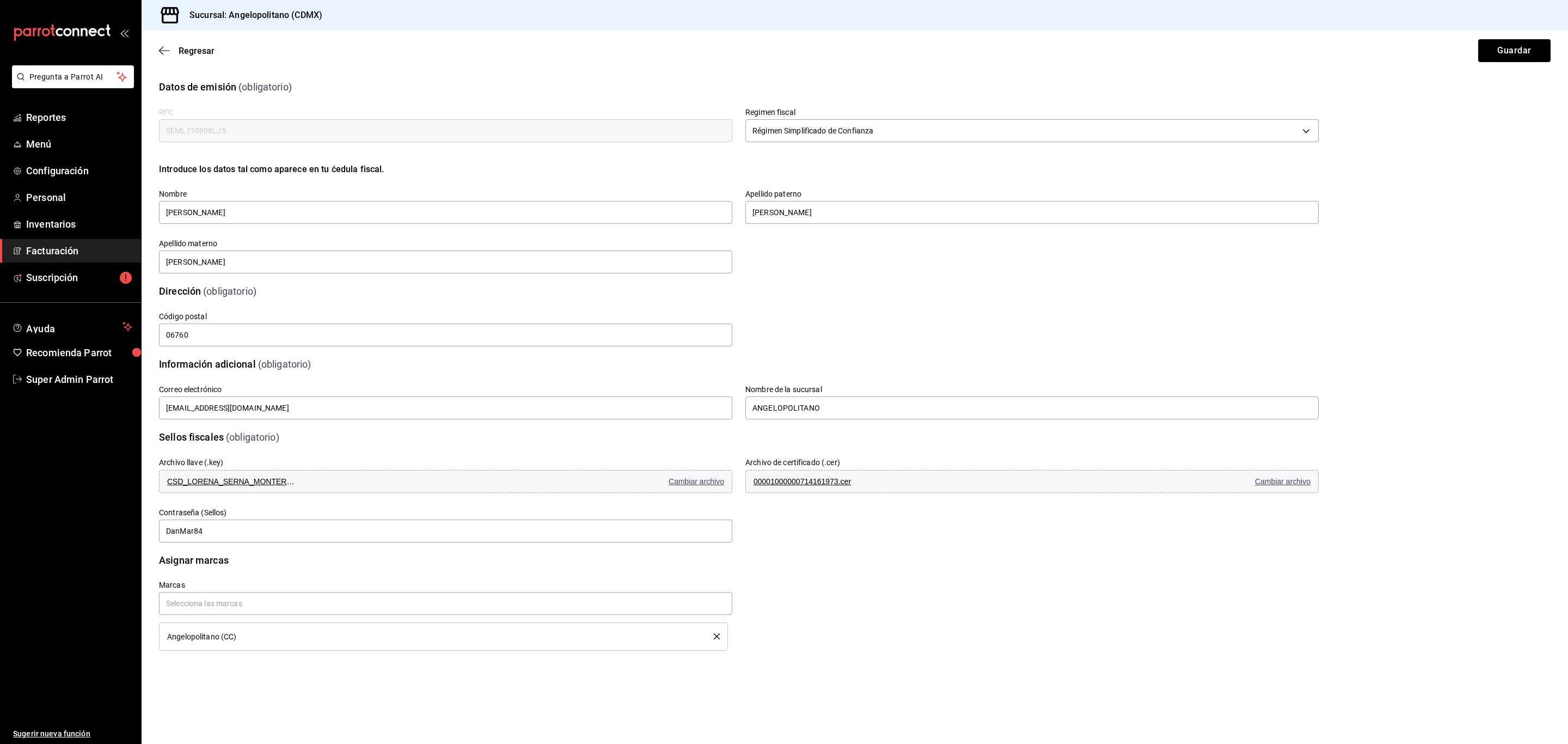
click at [230, 637] on span "Angelopolitano (CC)" at bounding box center [202, 636] width 69 height 8
drag, startPoint x: 237, startPoint y: 636, endPoint x: 150, endPoint y: 642, distance: 87.2
click at [150, 642] on div "Marcas Angelopolitano (CC)" at bounding box center [439, 609] width 586 height 83
click at [187, 667] on main "Regresar Guardar Datos de emisión (obligatorio) RFC SEML710808LJ5 Regimen fisca…" at bounding box center [855, 387] width 1426 height 714
click at [198, 46] on span "Regresar" at bounding box center [196, 51] width 36 height 10
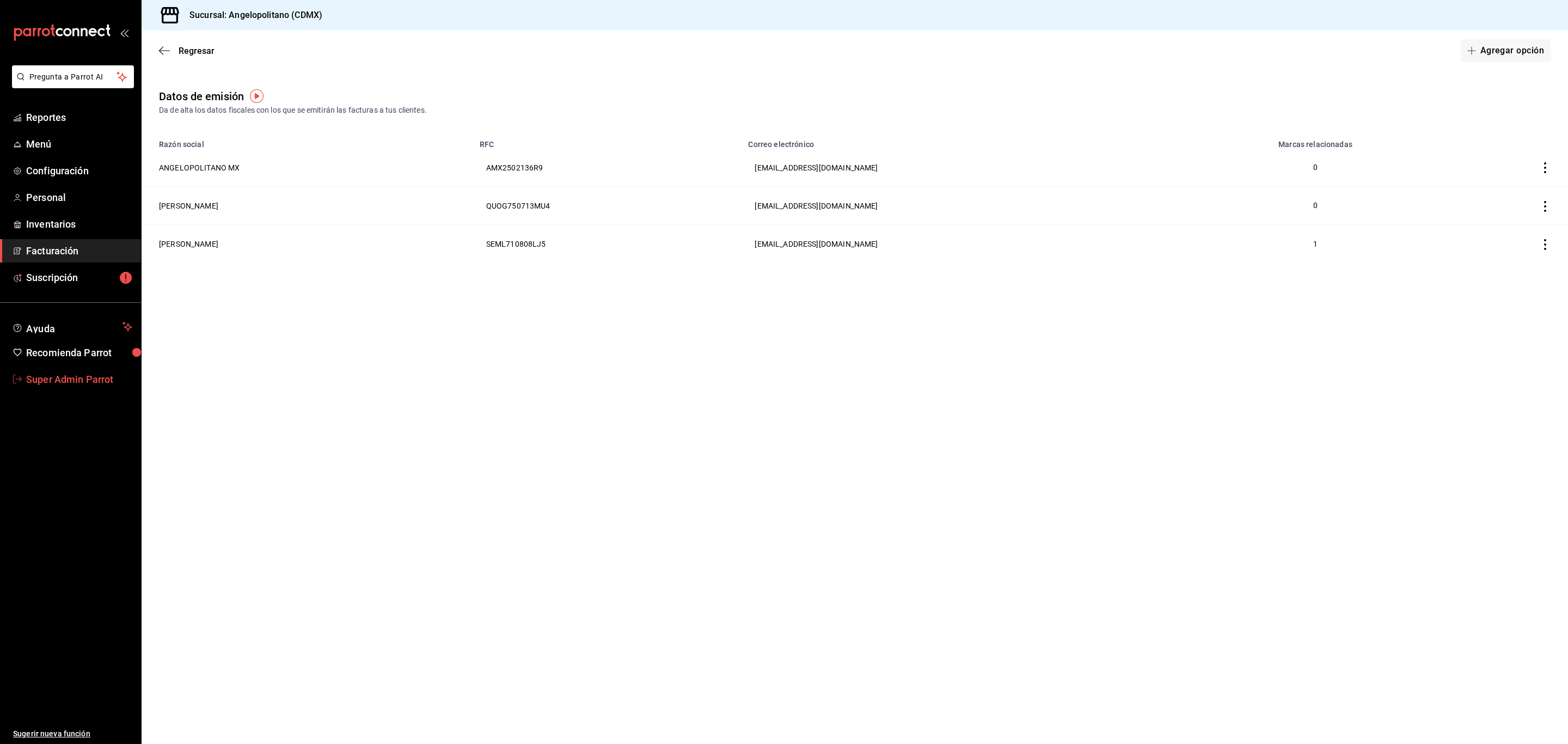
click at [89, 377] on span "Super Admin Parrot" at bounding box center [79, 379] width 106 height 15
